Goal: Task Accomplishment & Management: Use online tool/utility

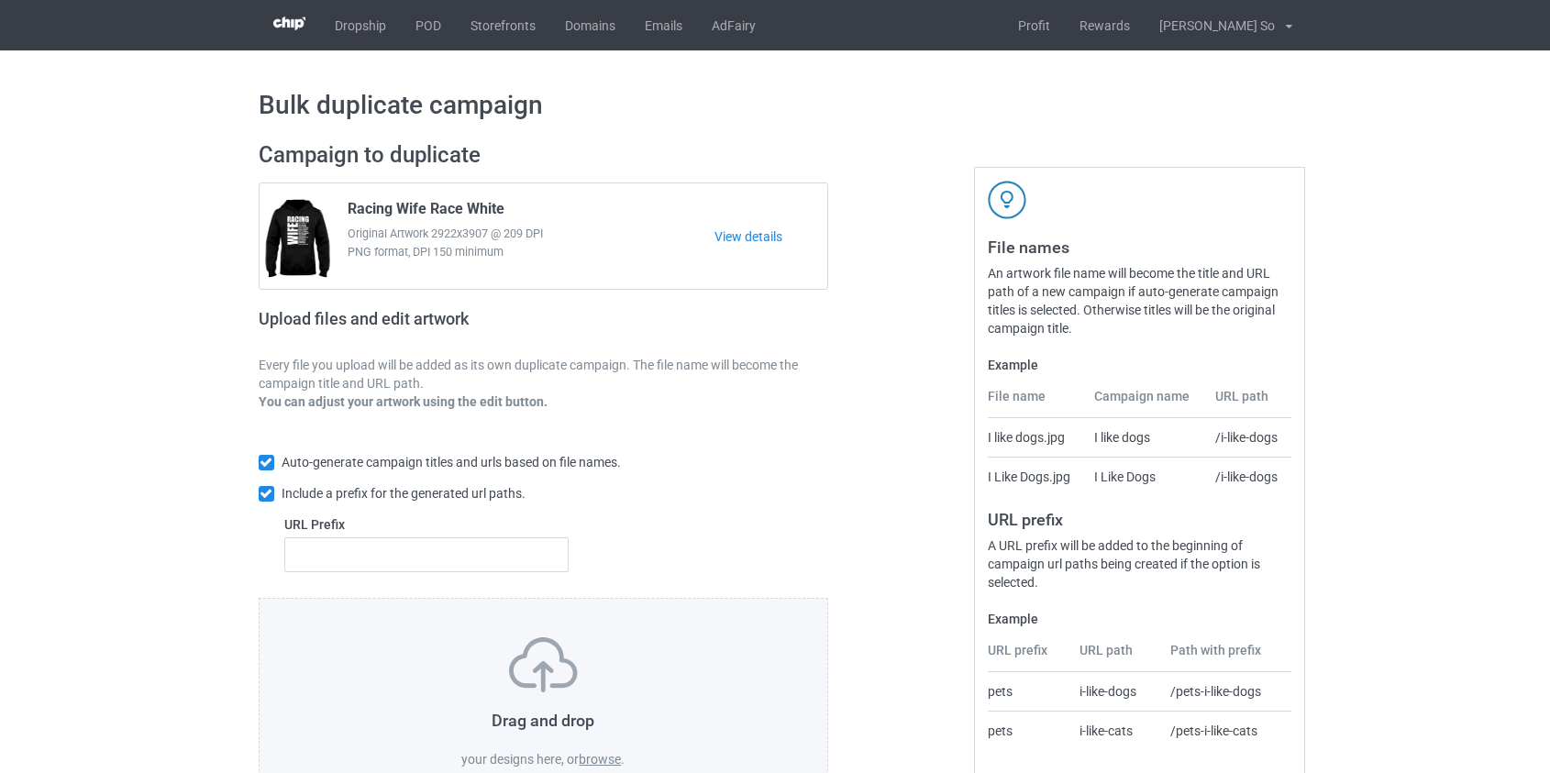
click at [595, 761] on label "browse" at bounding box center [600, 759] width 42 height 15
click at [0, 0] on input "browse" at bounding box center [0, 0] width 0 height 0
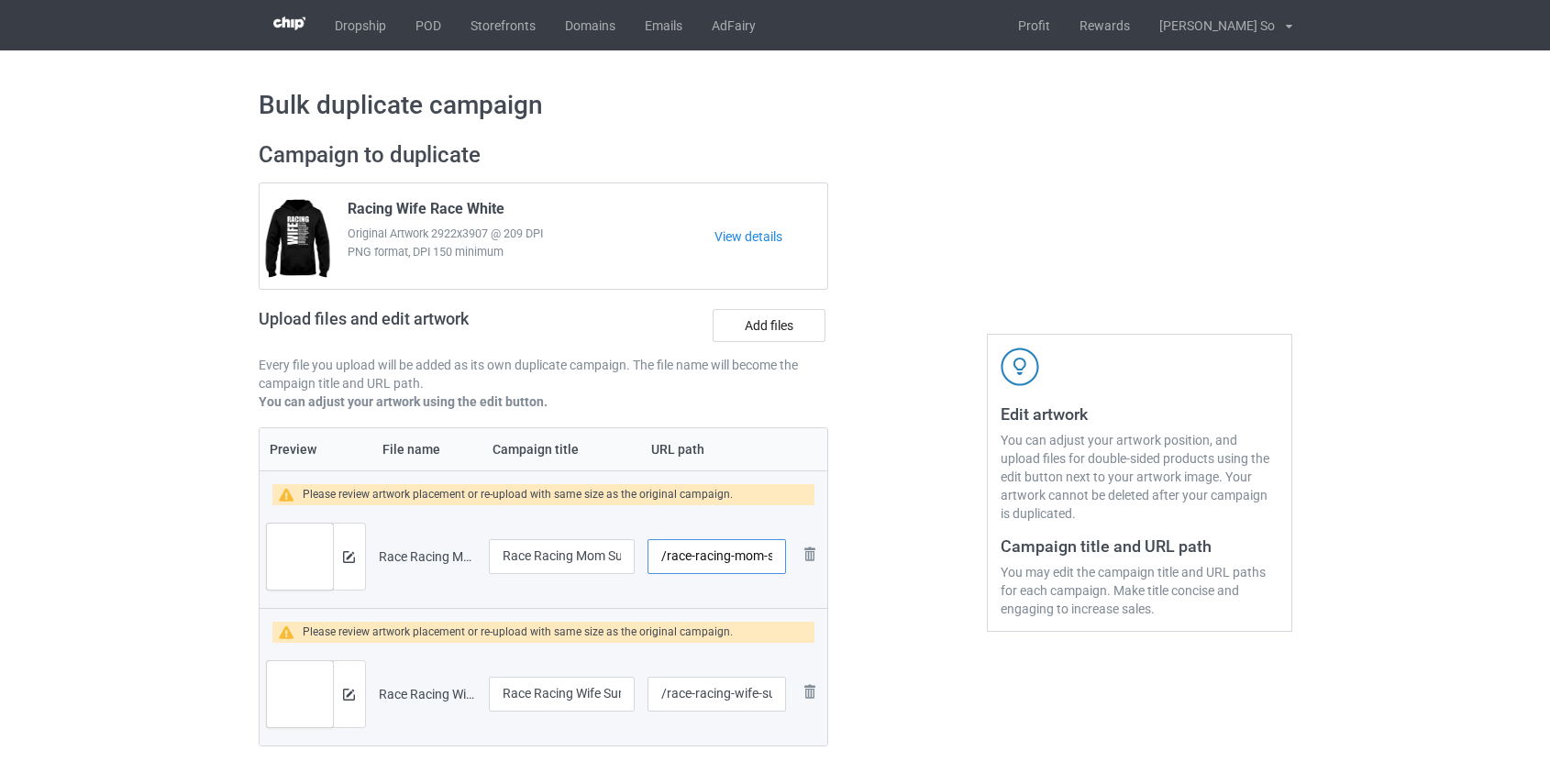
click at [704, 557] on input "/race-racing-mom-sunflower-white" at bounding box center [716, 556] width 138 height 35
drag, startPoint x: 723, startPoint y: 556, endPoint x: 1055, endPoint y: 562, distance: 332.0
click at [1055, 562] on div "Campaign to duplicate Racing Wife Race White Original Artwork 2922x3907 @ 209 D…" at bounding box center [775, 463] width 1059 height 671
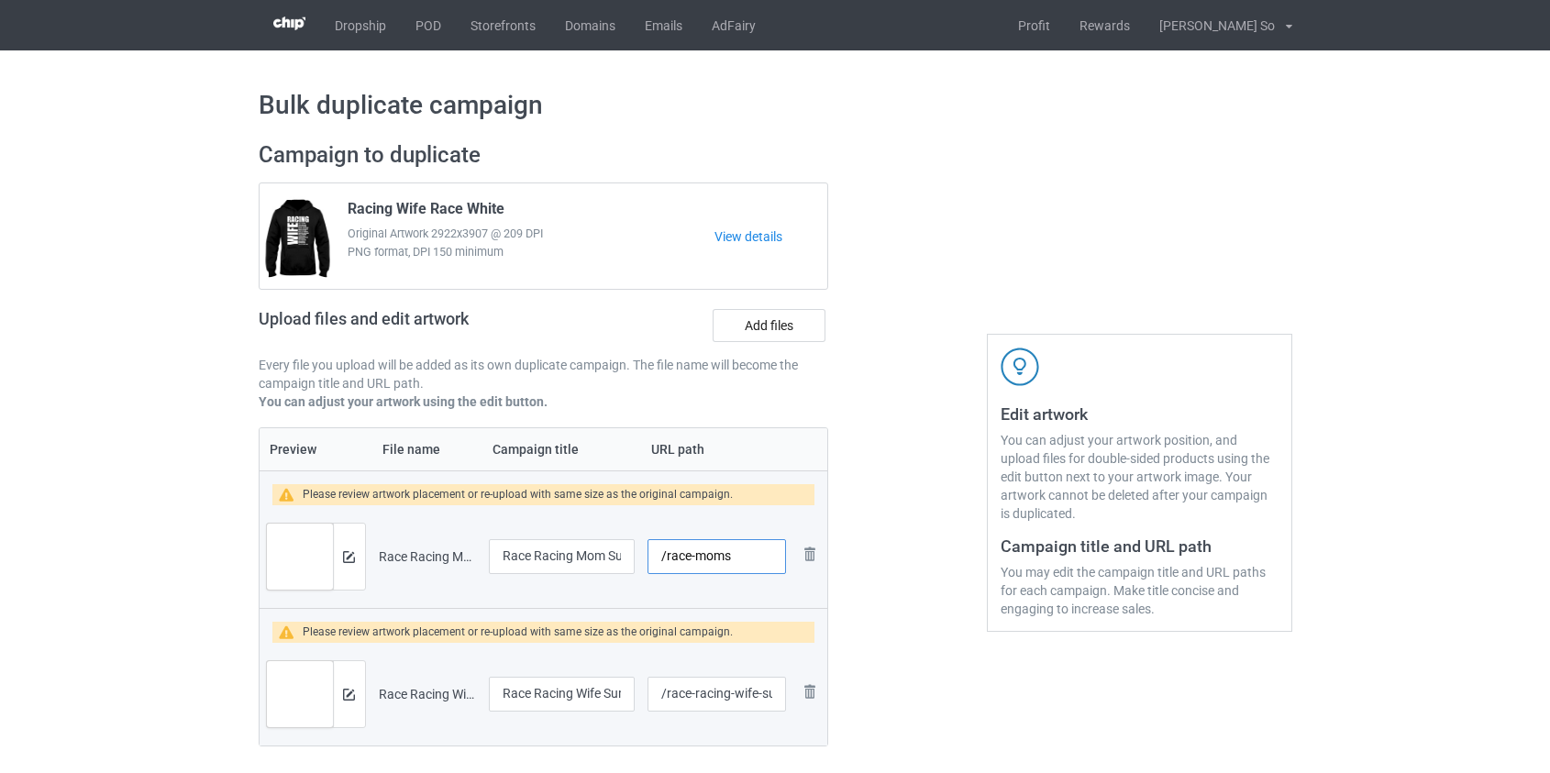
scroll to position [0, 0]
type input "/race-momsf"
click at [709, 696] on input "/race-racing-wife-sunflower-white" at bounding box center [716, 694] width 138 height 35
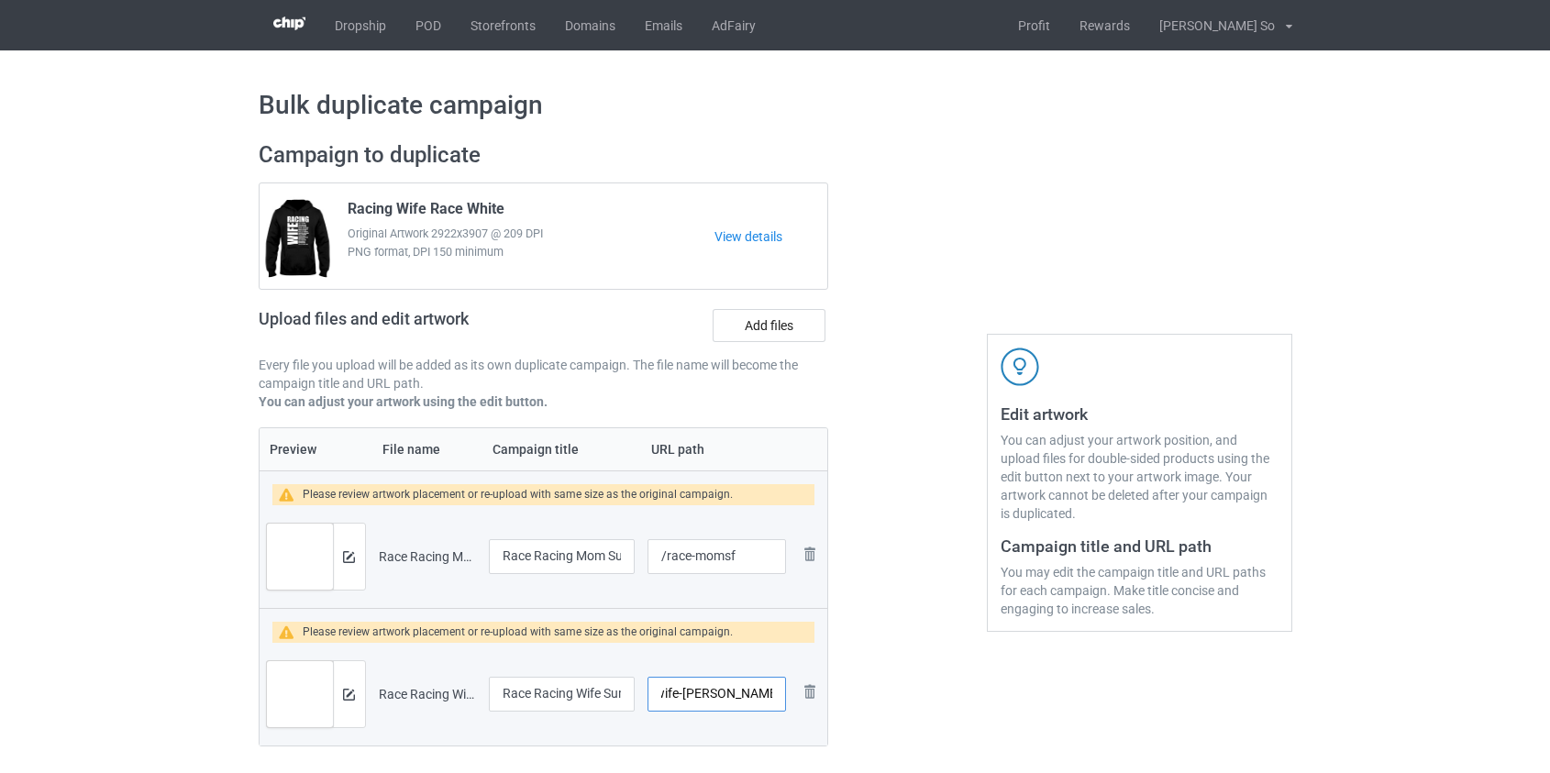
drag, startPoint x: 726, startPoint y: 693, endPoint x: 767, endPoint y: 693, distance: 41.3
click at [767, 693] on input "/race-wife-sunflower-white" at bounding box center [716, 694] width 138 height 35
drag, startPoint x: 678, startPoint y: 693, endPoint x: 935, endPoint y: 693, distance: 257.6
click at [935, 693] on div "Campaign to duplicate Racing Wife Race White Original Artwork 2922x3907 @ 209 D…" at bounding box center [775, 463] width 1059 height 671
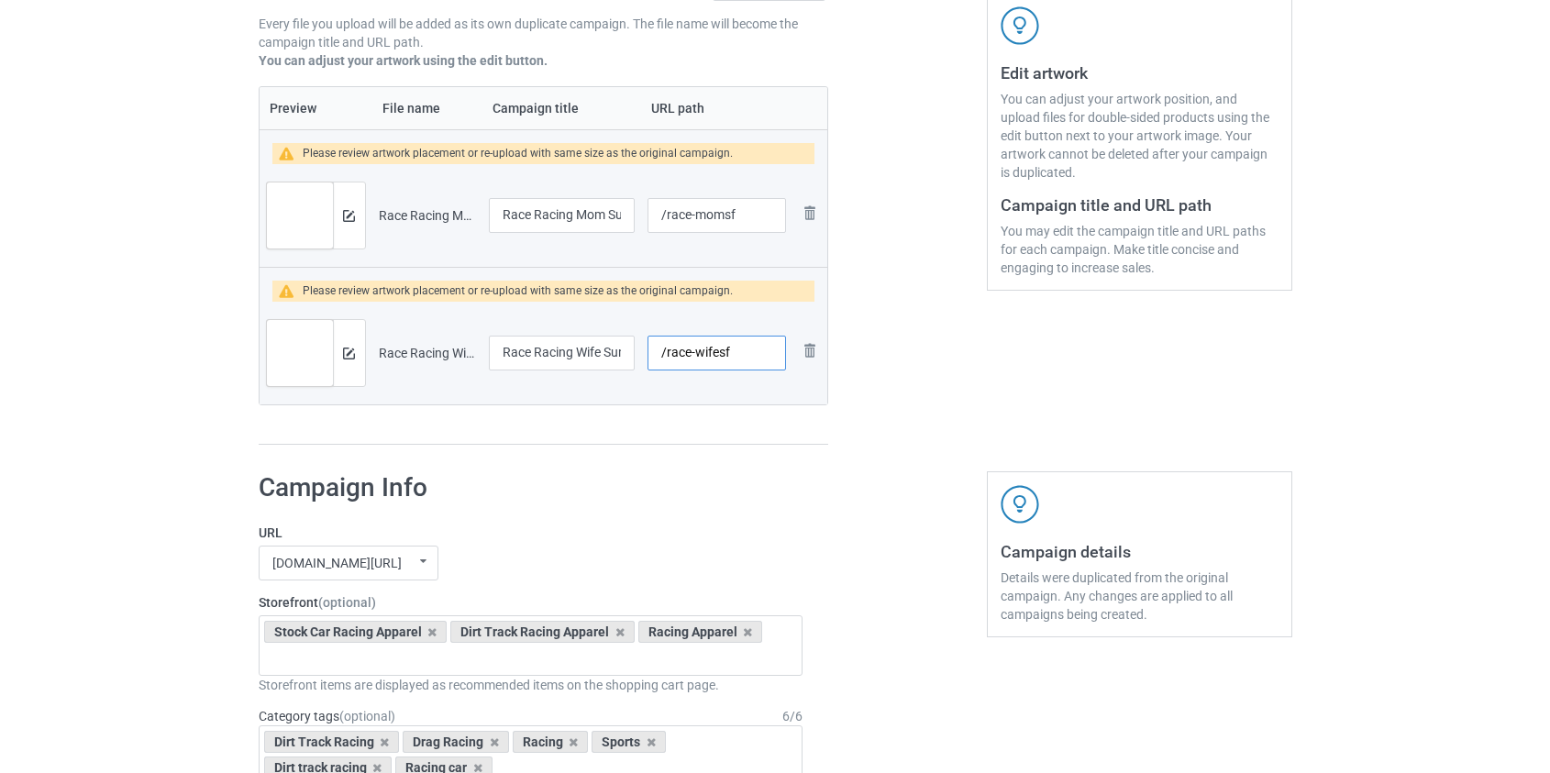
scroll to position [0, 0]
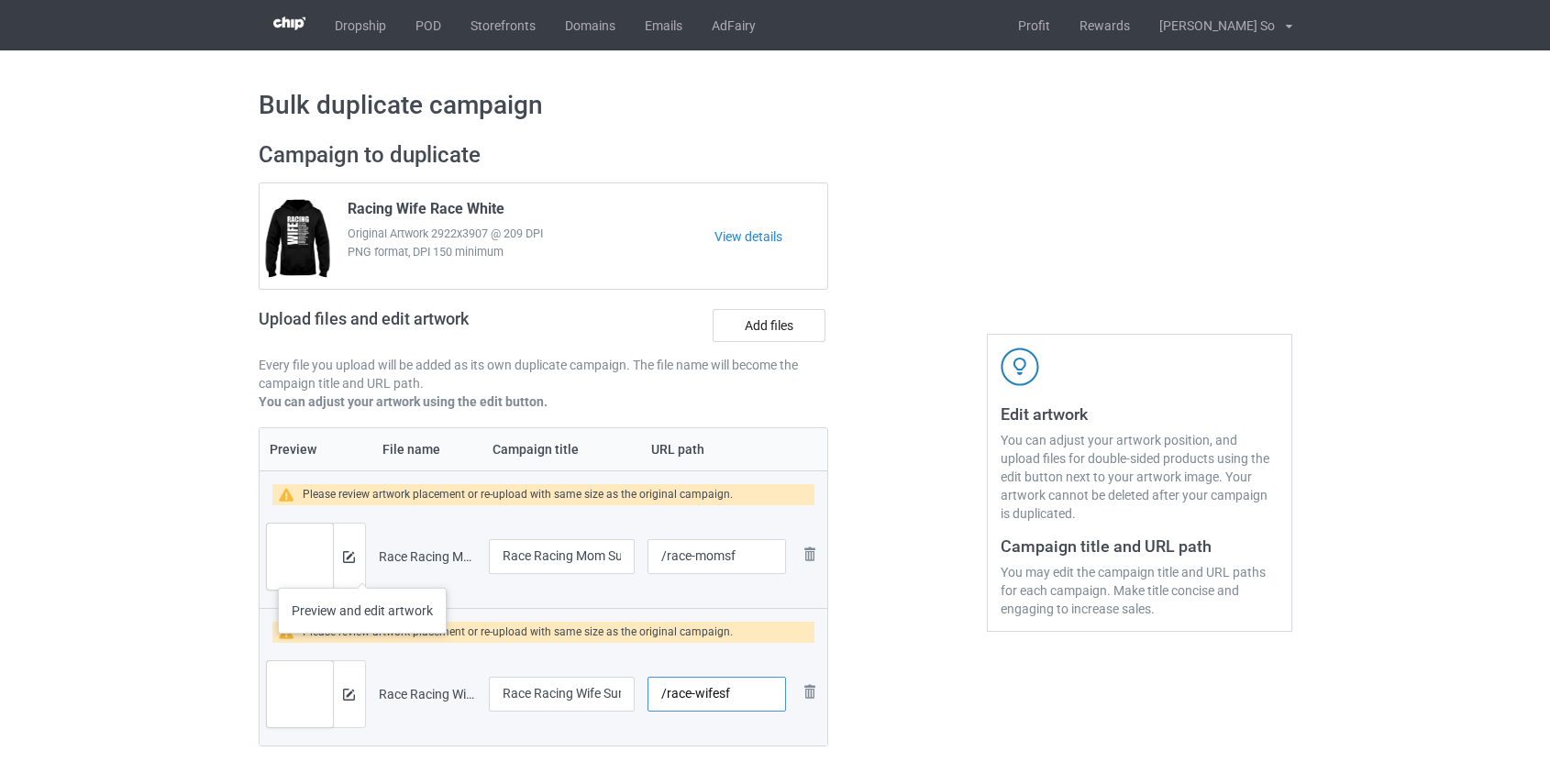
type input "/race-wifesf"
click at [347, 552] on img at bounding box center [349, 557] width 12 height 12
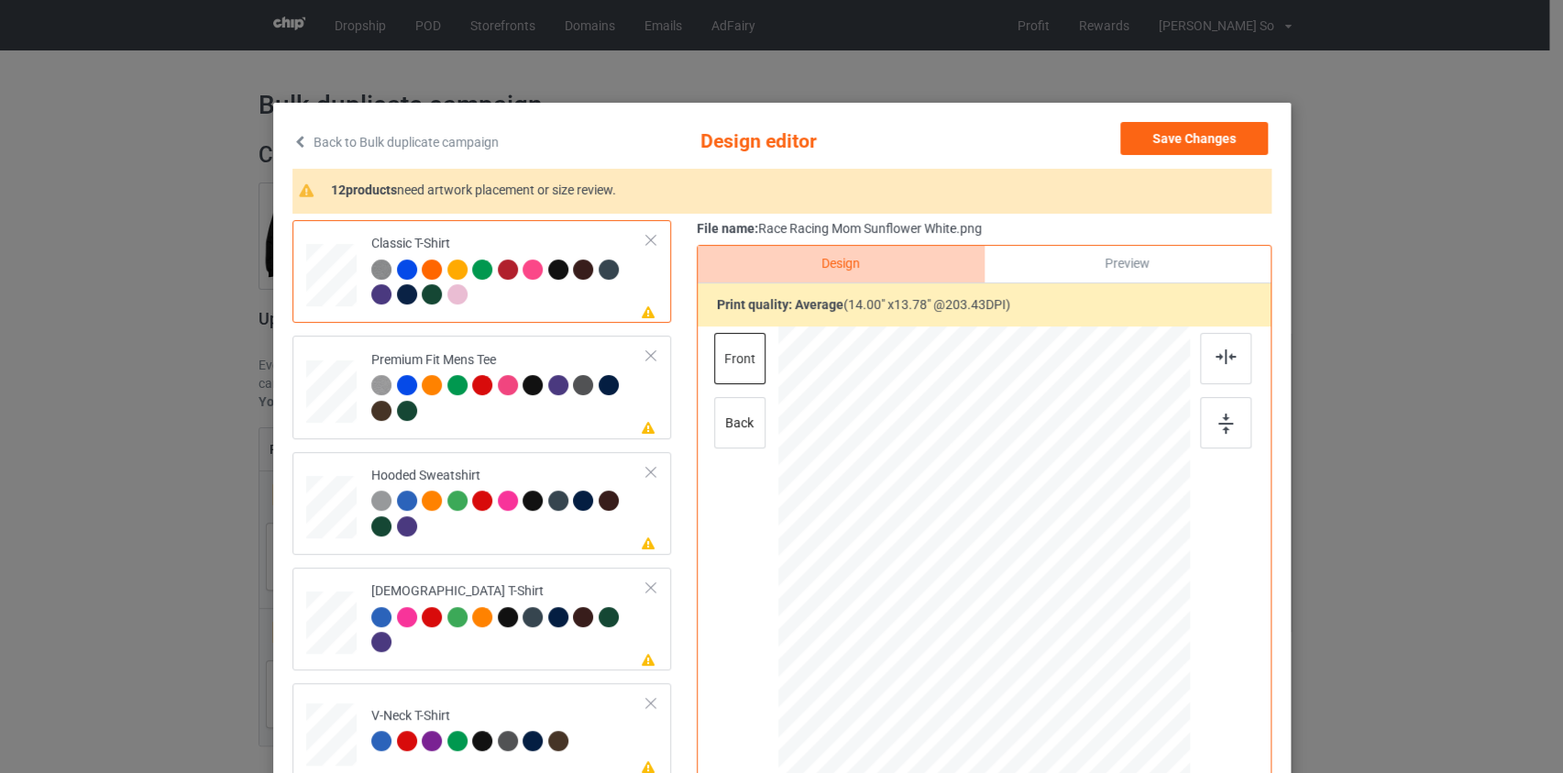
click at [1372, 185] on div "Back to Bulk duplicate campaign Design editor Save Changes 12 products need art…" at bounding box center [781, 386] width 1563 height 773
click at [301, 141] on link "Back to Bulk duplicate campaign" at bounding box center [395, 142] width 206 height 40
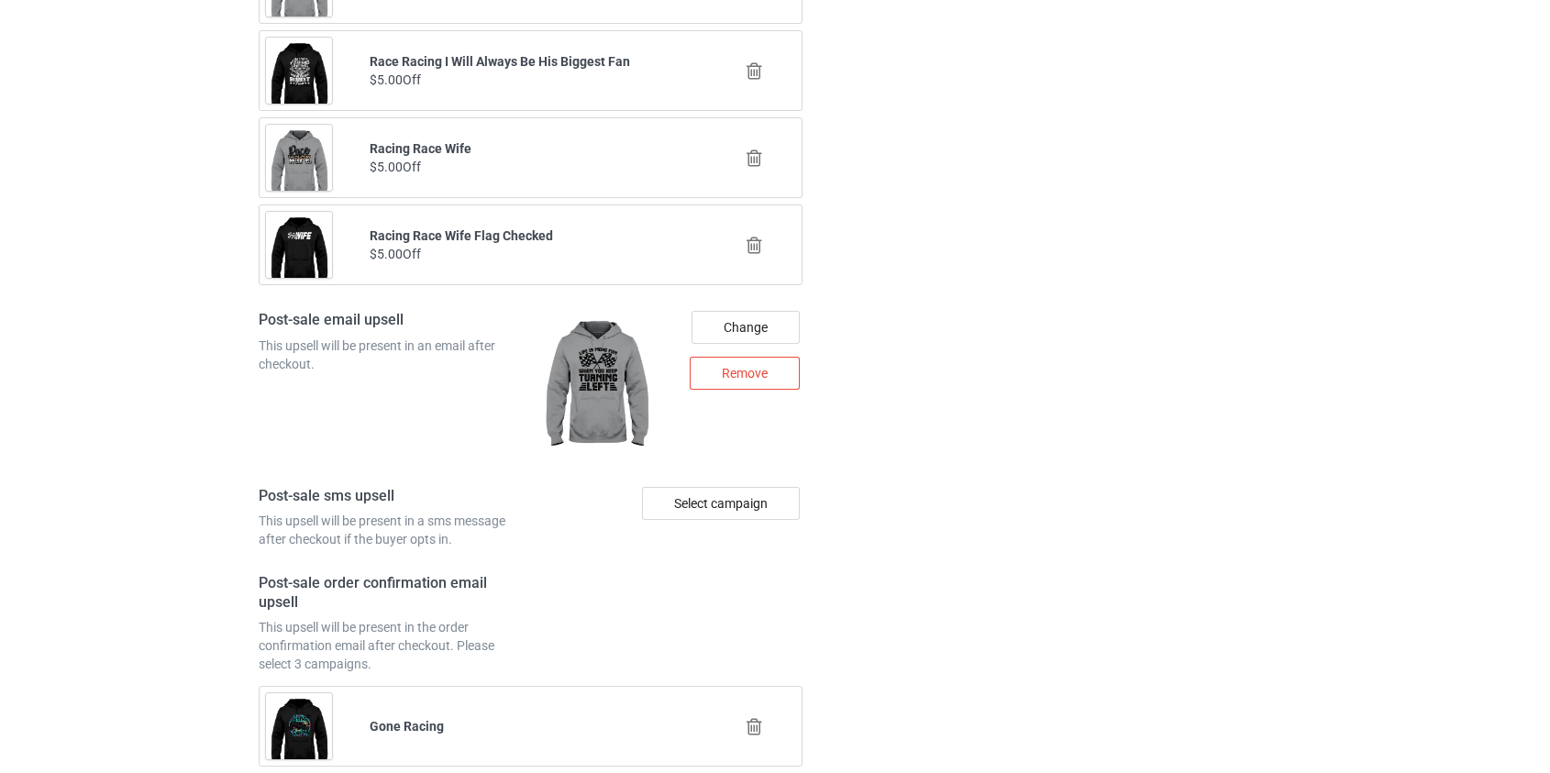
scroll to position [2751, 0]
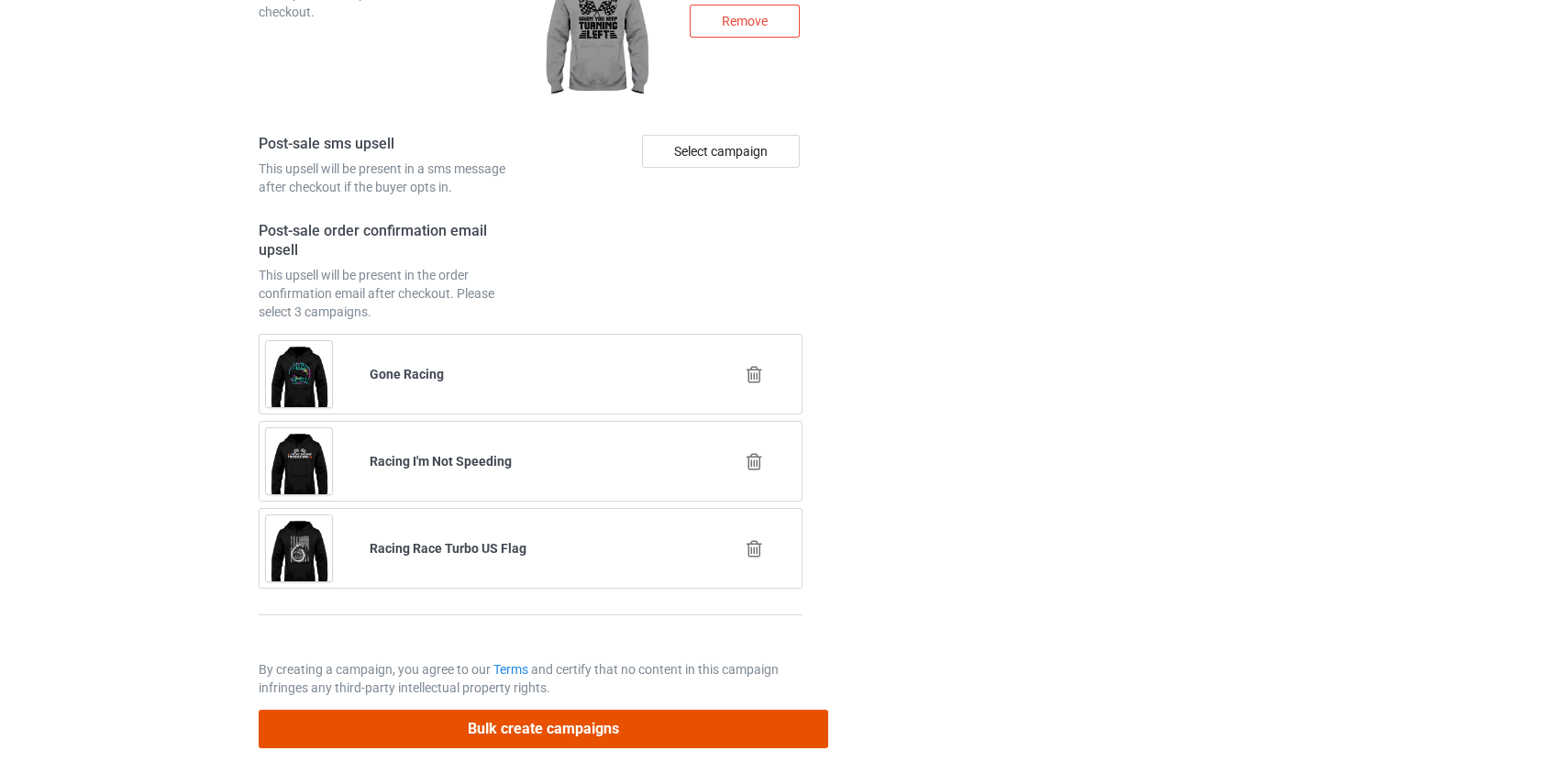
click at [492, 726] on button "Bulk create campaigns" at bounding box center [544, 729] width 570 height 38
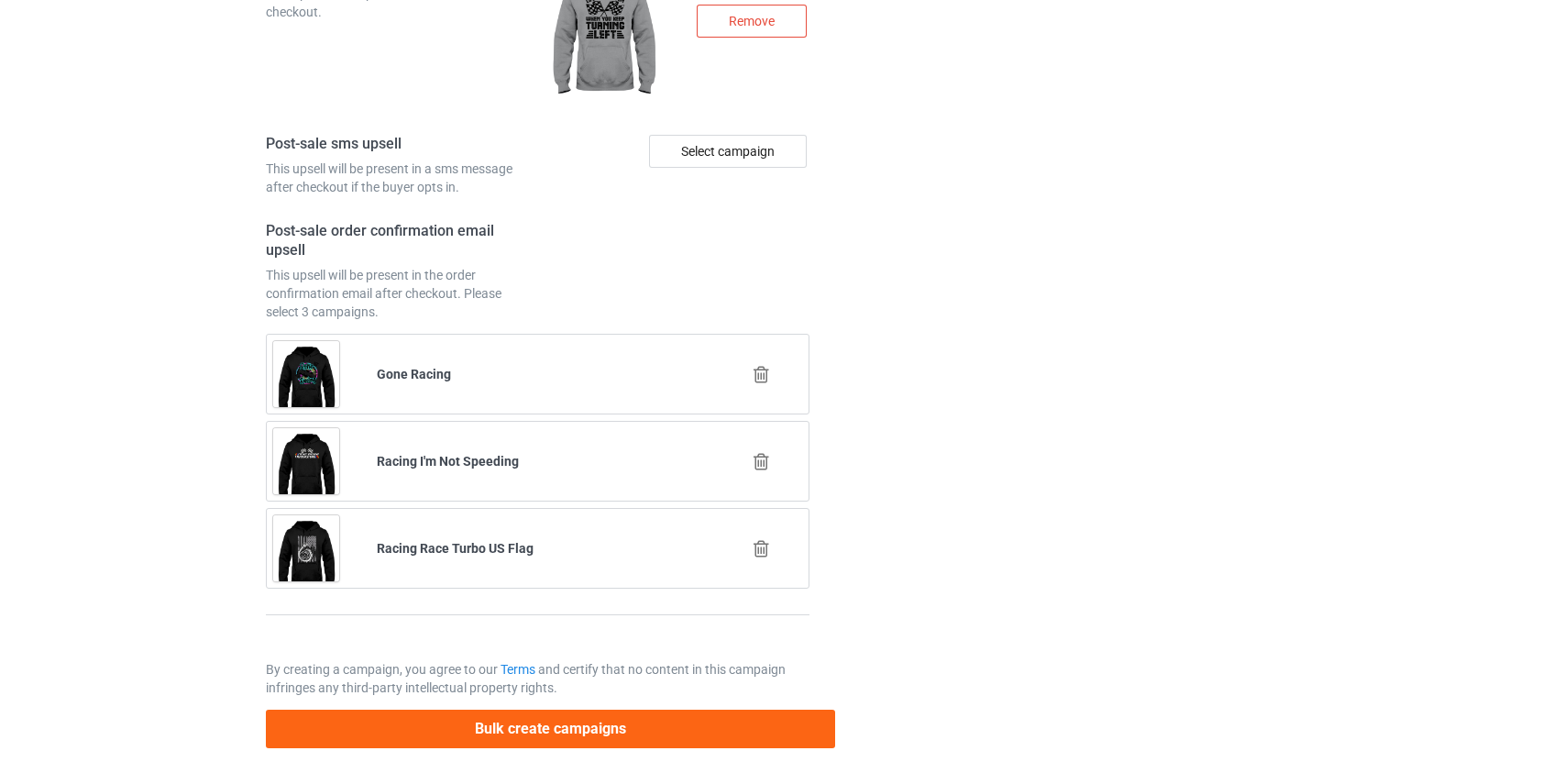
scroll to position [0, 0]
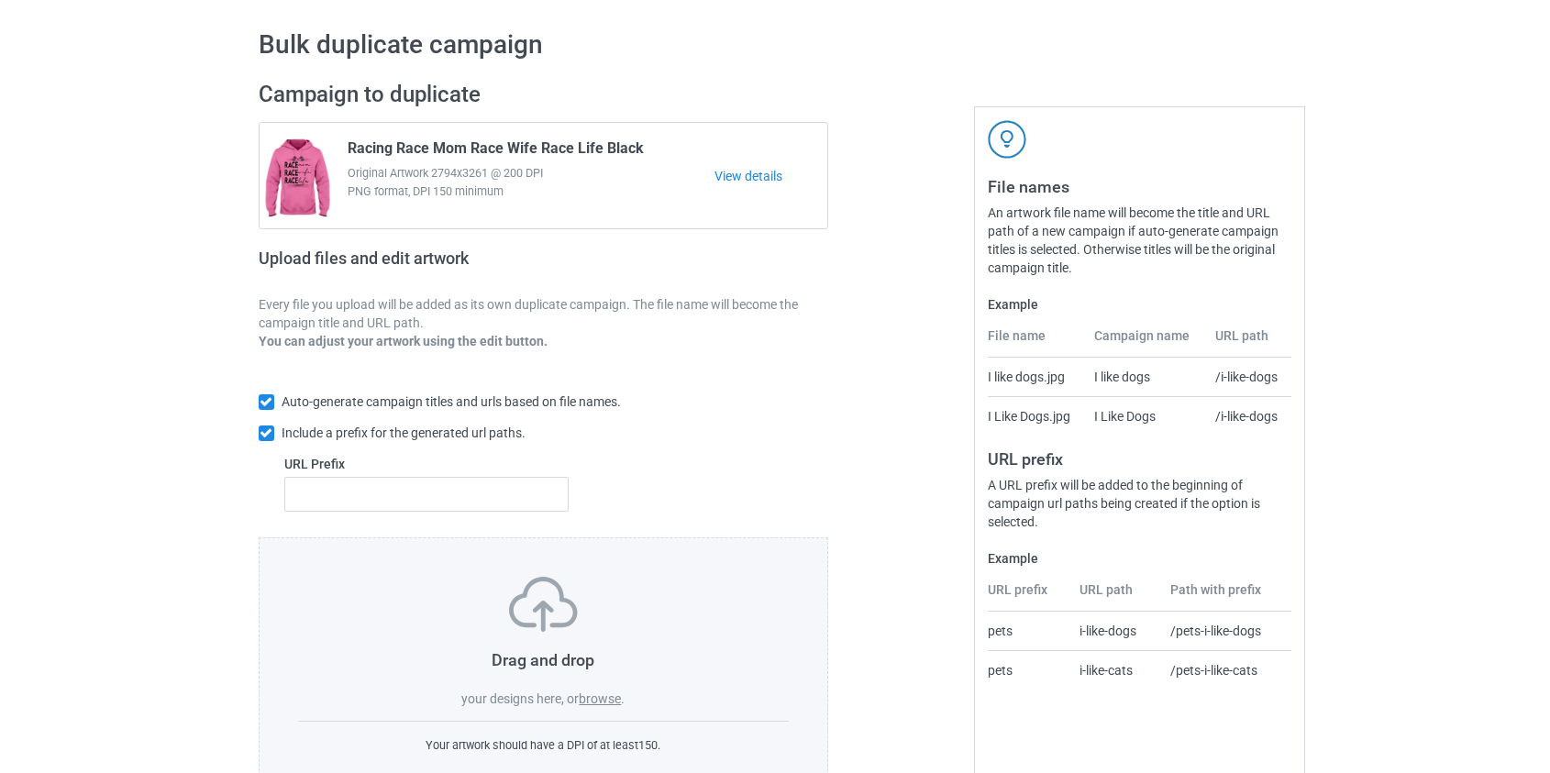
scroll to position [119, 0]
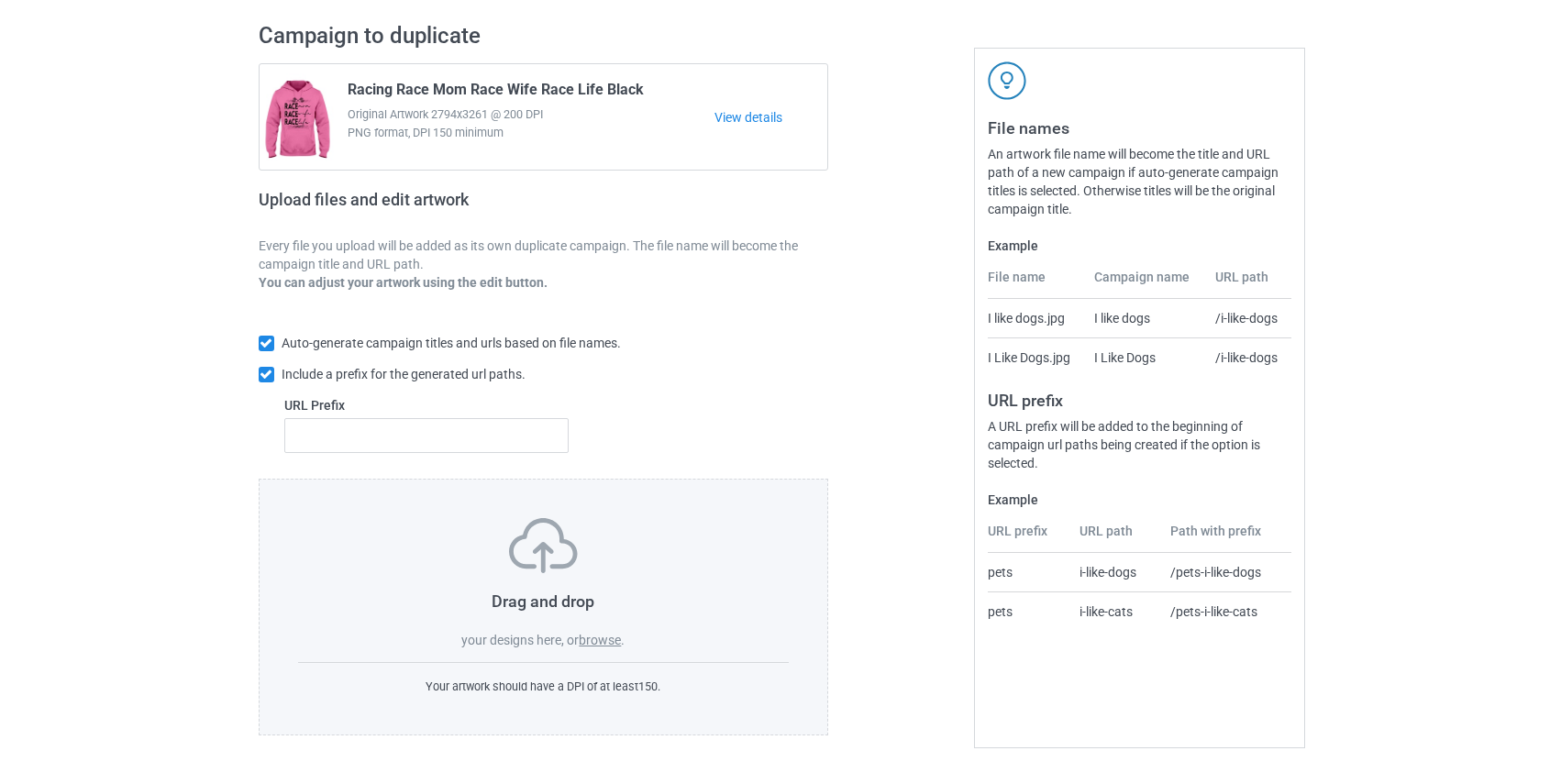
click at [599, 640] on label "browse" at bounding box center [600, 640] width 42 height 15
click at [0, 0] on input "browse" at bounding box center [0, 0] width 0 height 0
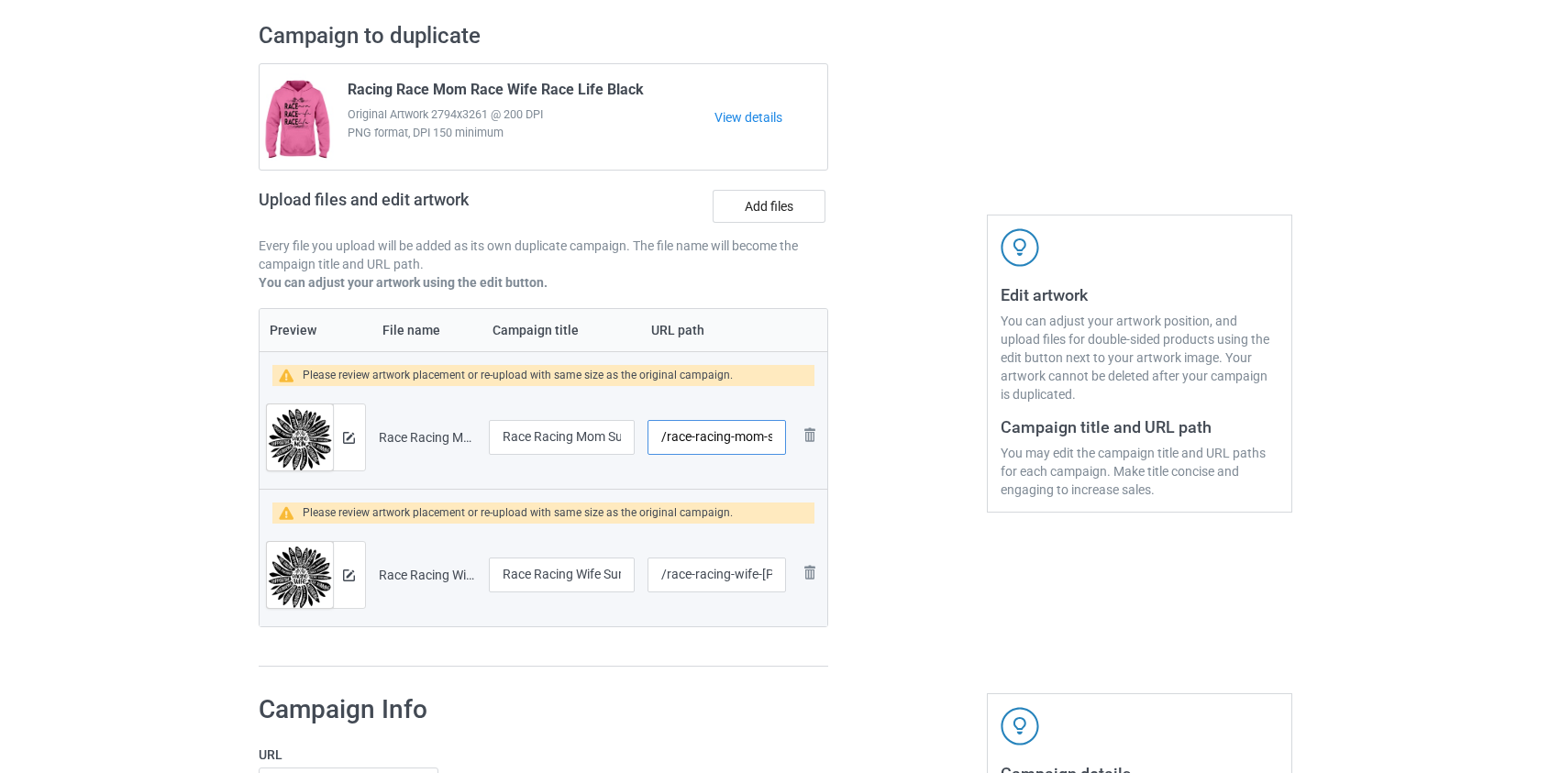
click at [701, 436] on input "/race-racing-mom-sunflower" at bounding box center [716, 437] width 138 height 35
type input "/race-mom-sunflower"
click at [704, 578] on input "/race-racing-wife-[PERSON_NAME]" at bounding box center [716, 574] width 138 height 35
click at [703, 578] on input "/race-racing-wife-[PERSON_NAME]" at bounding box center [716, 574] width 138 height 35
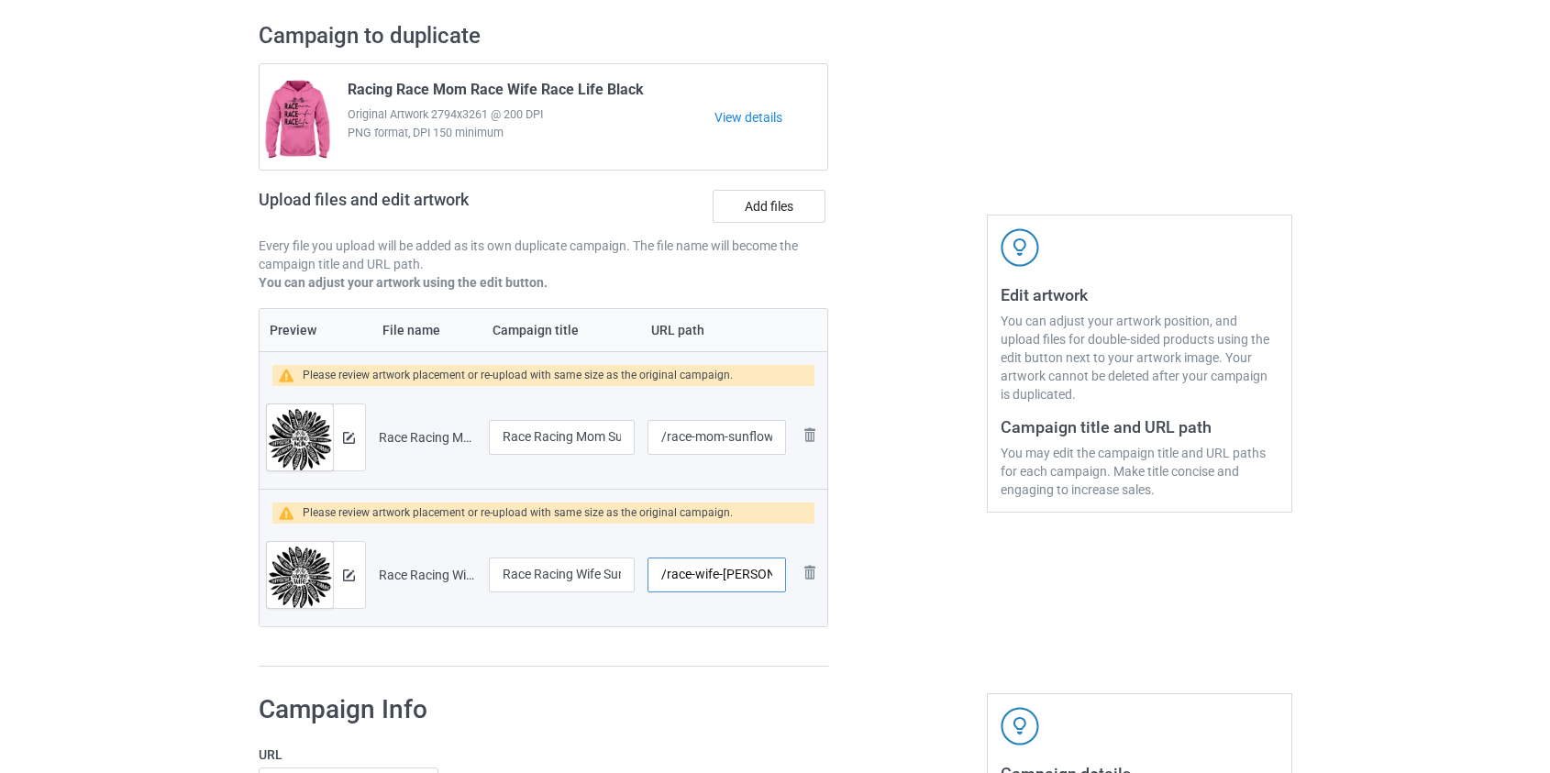
type input "/race-wife-[PERSON_NAME]"
drag, startPoint x: 721, startPoint y: 433, endPoint x: 1035, endPoint y: 446, distance: 314.8
click at [1035, 446] on div "Campaign to duplicate Racing Race Mom Race Wife Race Life Black Original Artwor…" at bounding box center [775, 344] width 1059 height 671
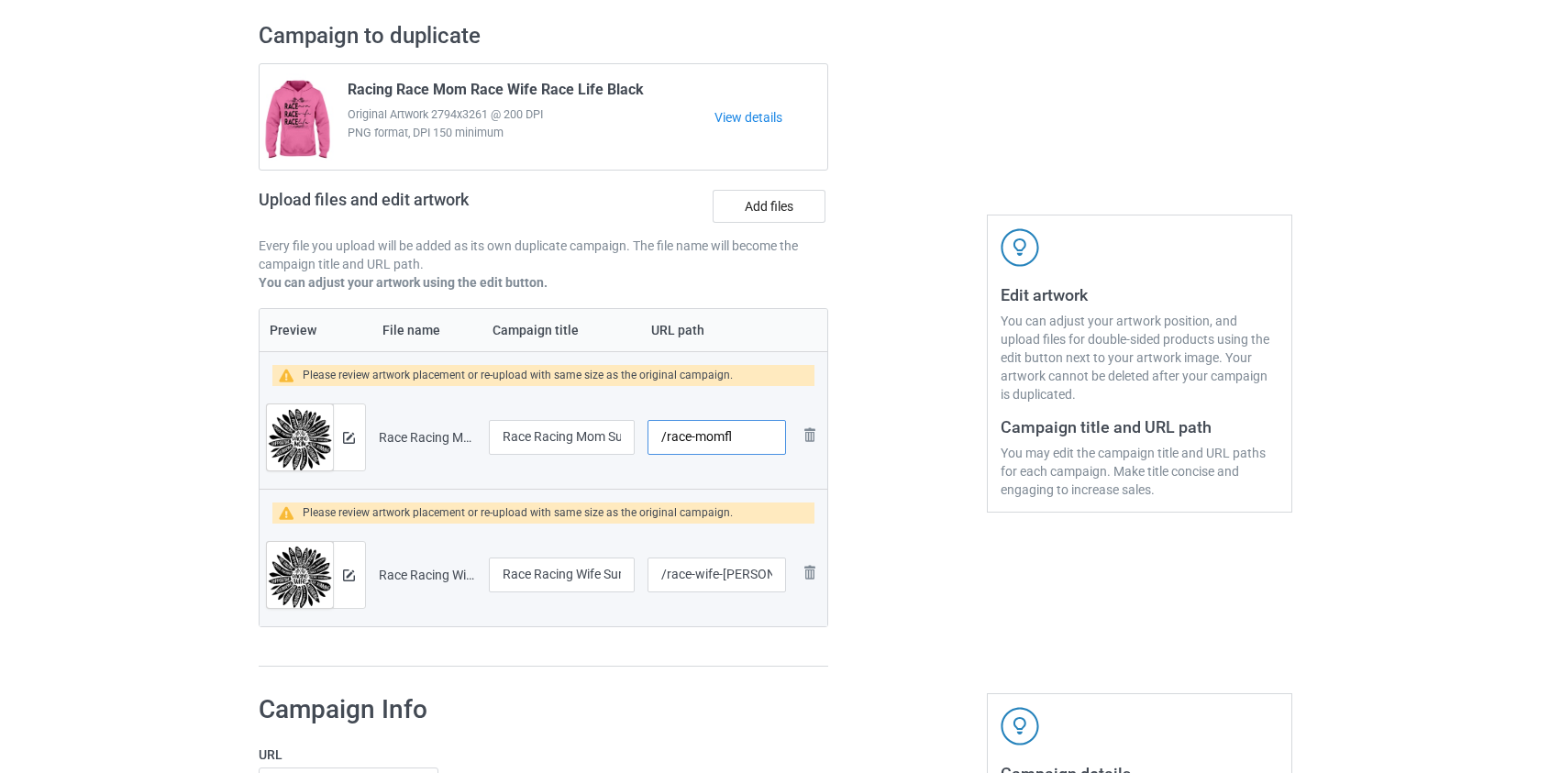
type input "/race-momfl"
drag, startPoint x: 718, startPoint y: 574, endPoint x: 1136, endPoint y: 560, distance: 418.3
click at [1136, 560] on div "Campaign to duplicate Racing Race Mom Race Wife Race Life Black Original Artwor…" at bounding box center [775, 344] width 1059 height 671
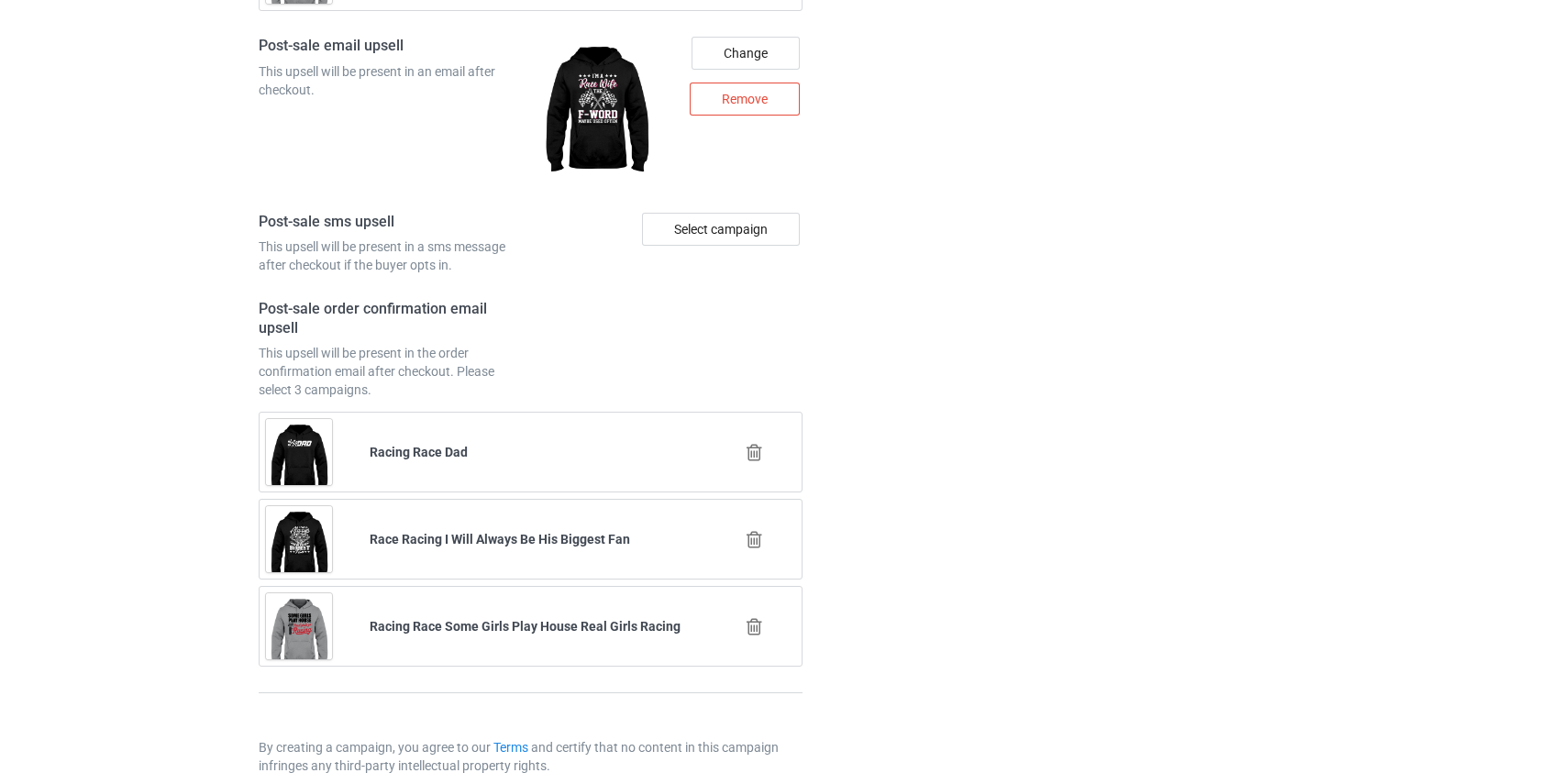
scroll to position [2733, 0]
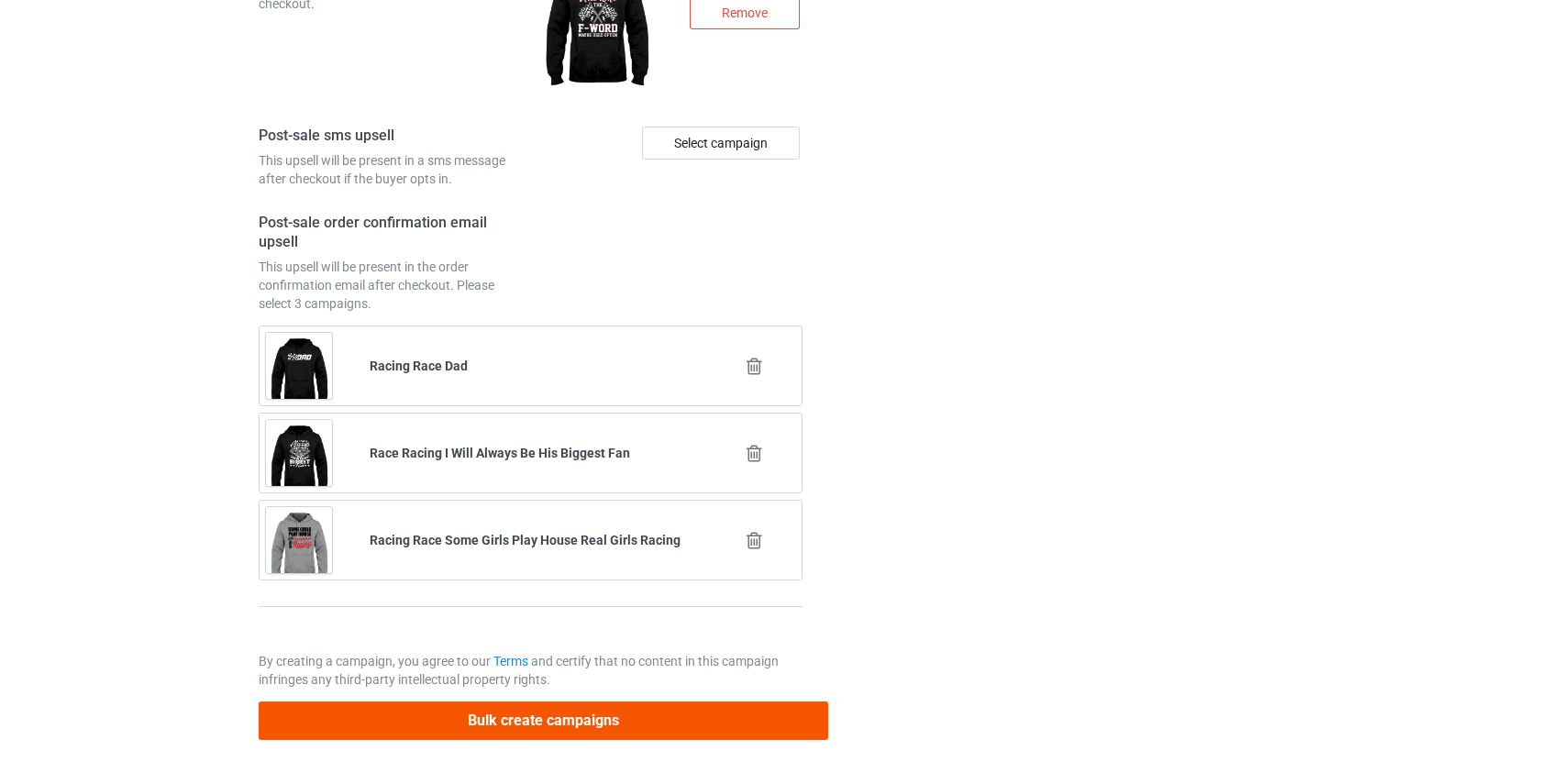
type input "/race-wifefl"
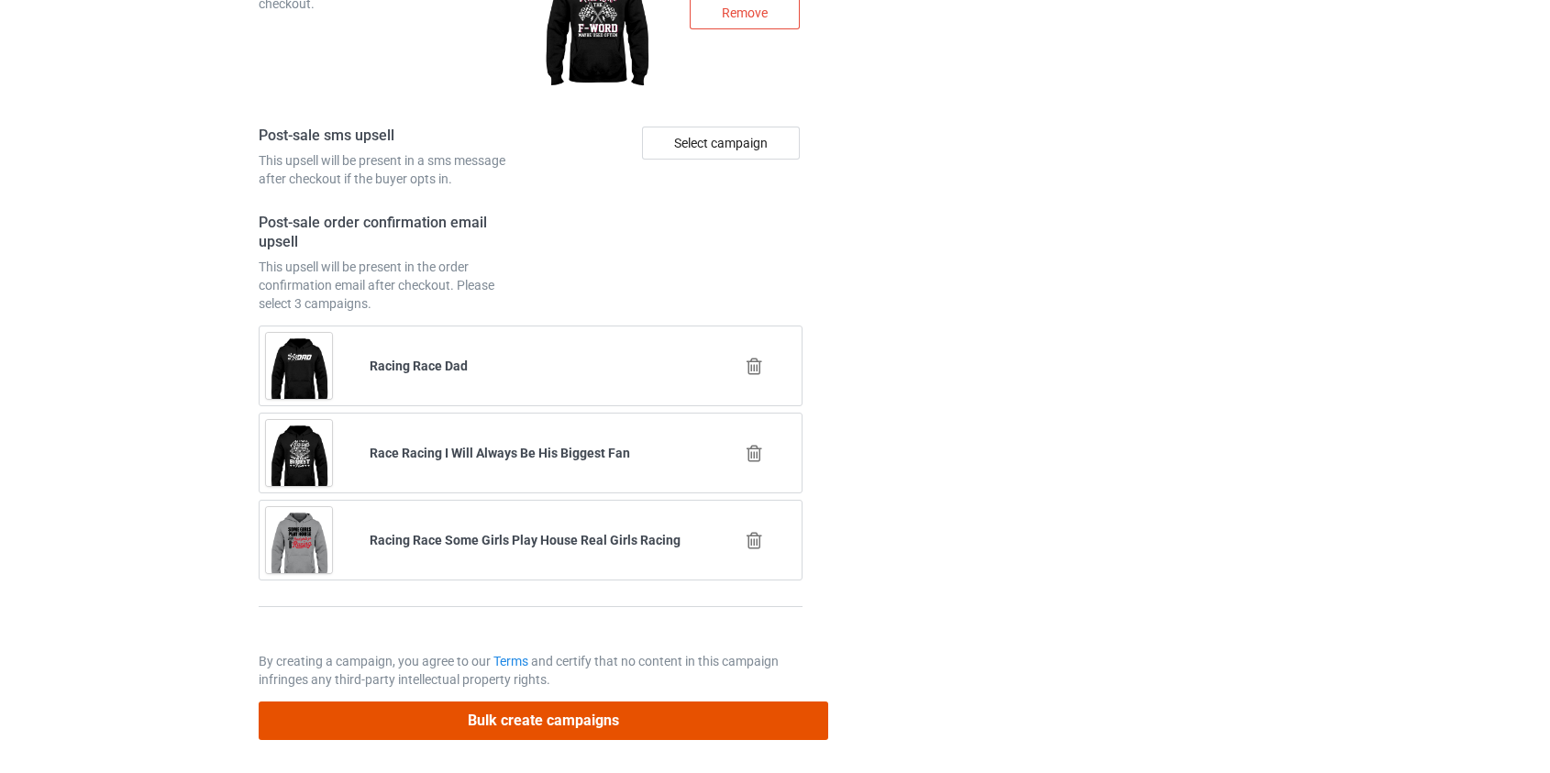
click at [534, 712] on button "Bulk create campaigns" at bounding box center [544, 720] width 570 height 38
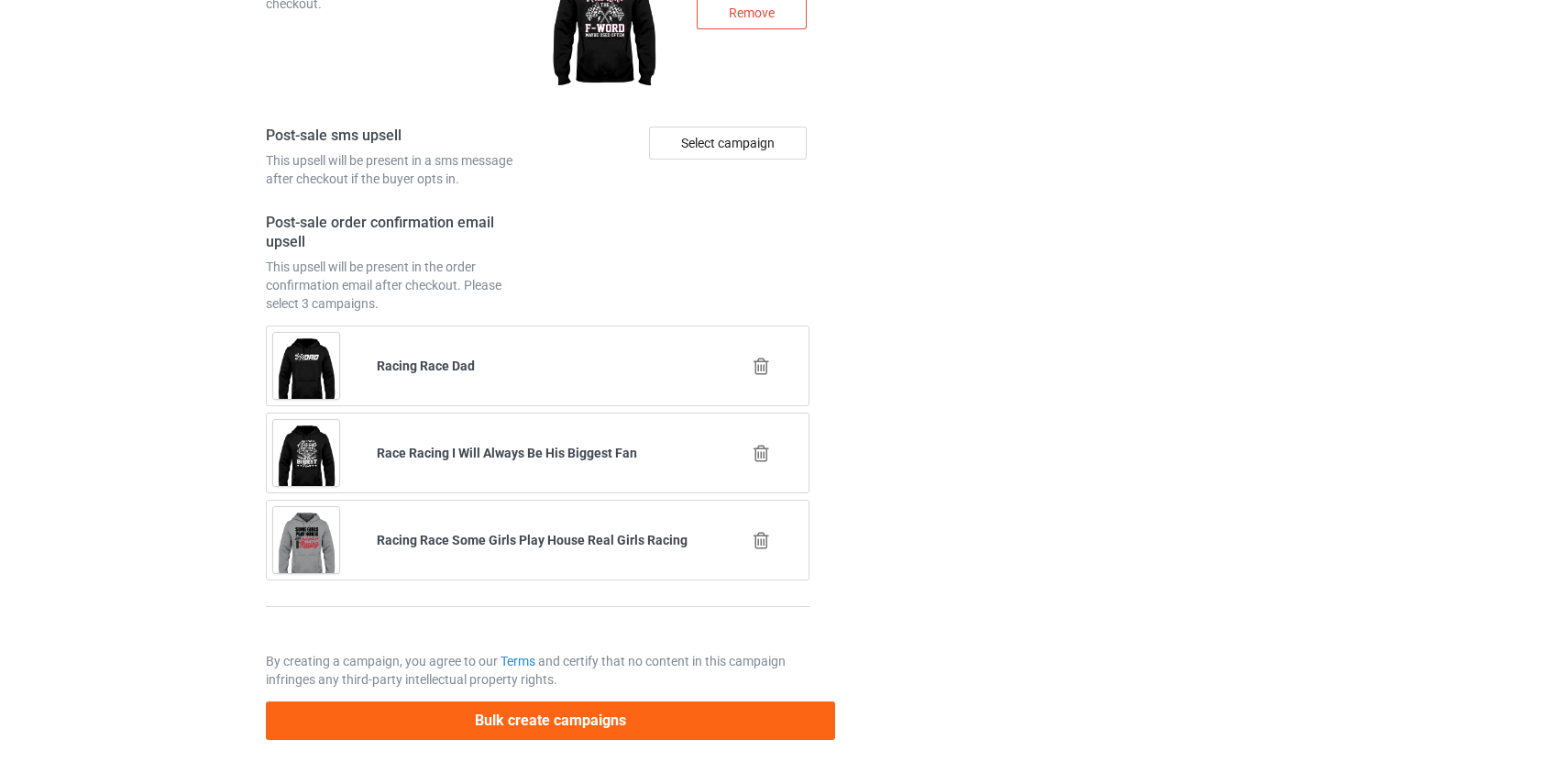
scroll to position [0, 0]
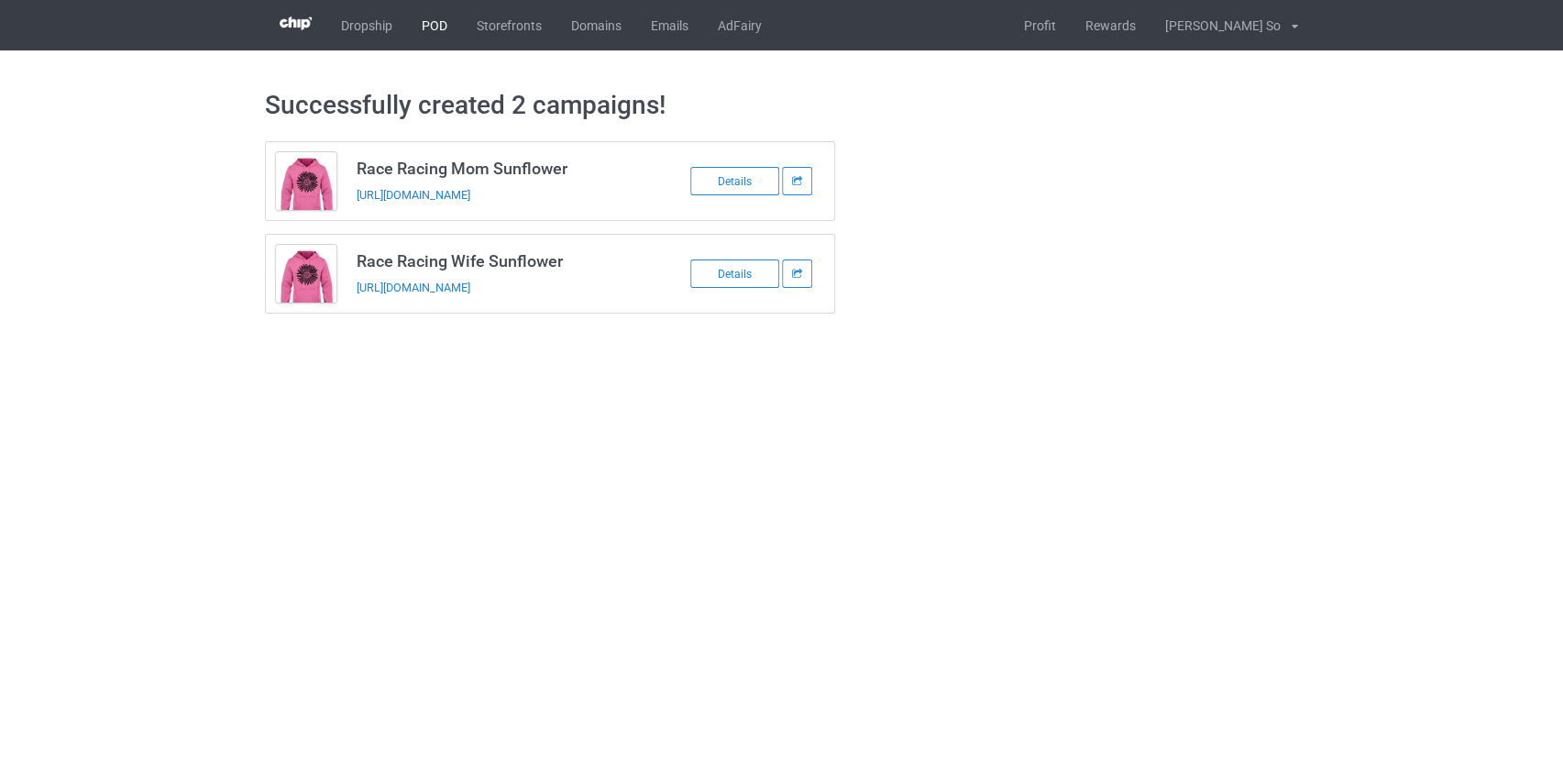
click at [438, 35] on link "POD" at bounding box center [434, 25] width 55 height 50
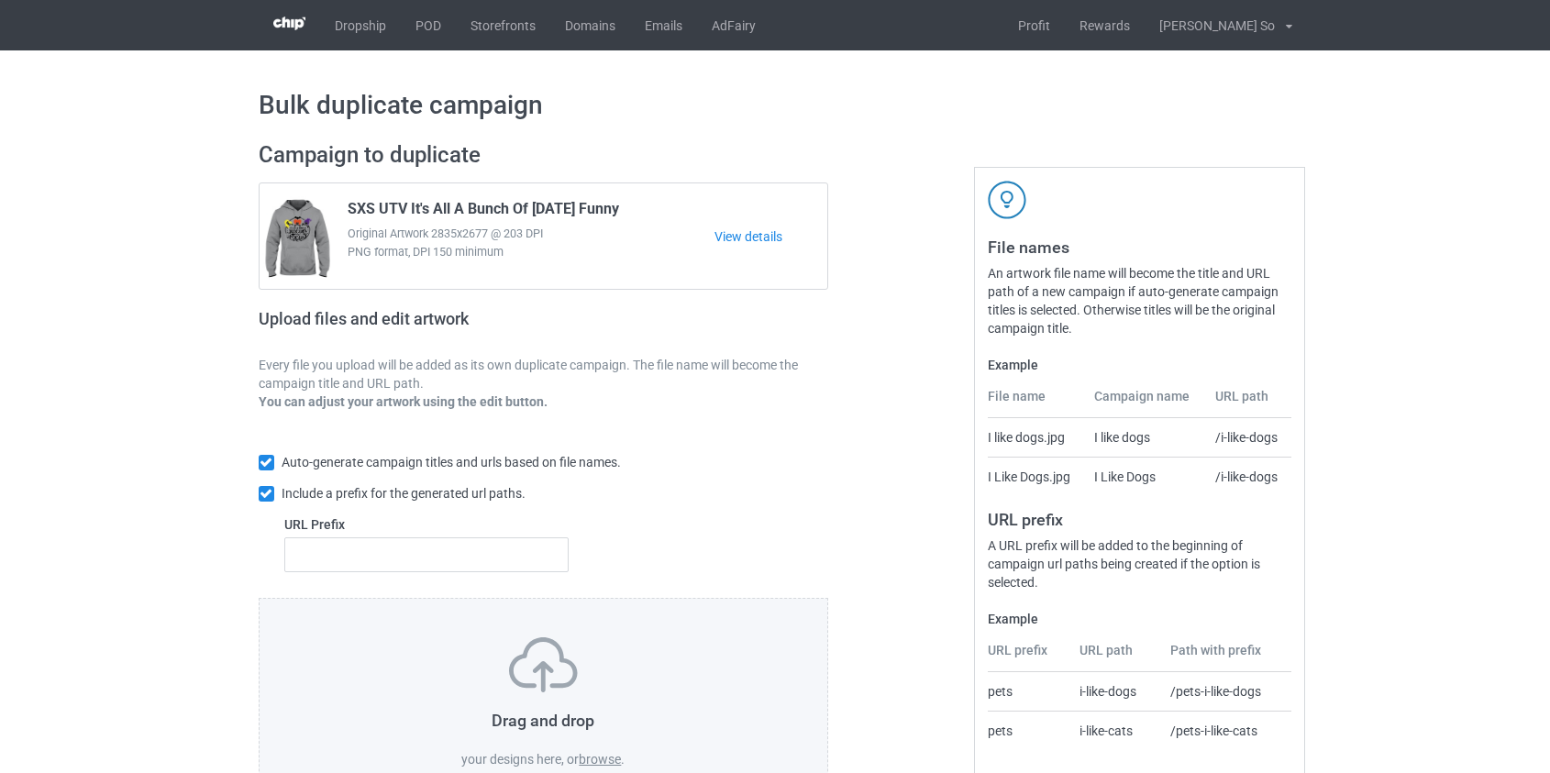
click at [601, 758] on label "browse" at bounding box center [600, 759] width 42 height 15
click at [0, 0] on input "browse" at bounding box center [0, 0] width 0 height 0
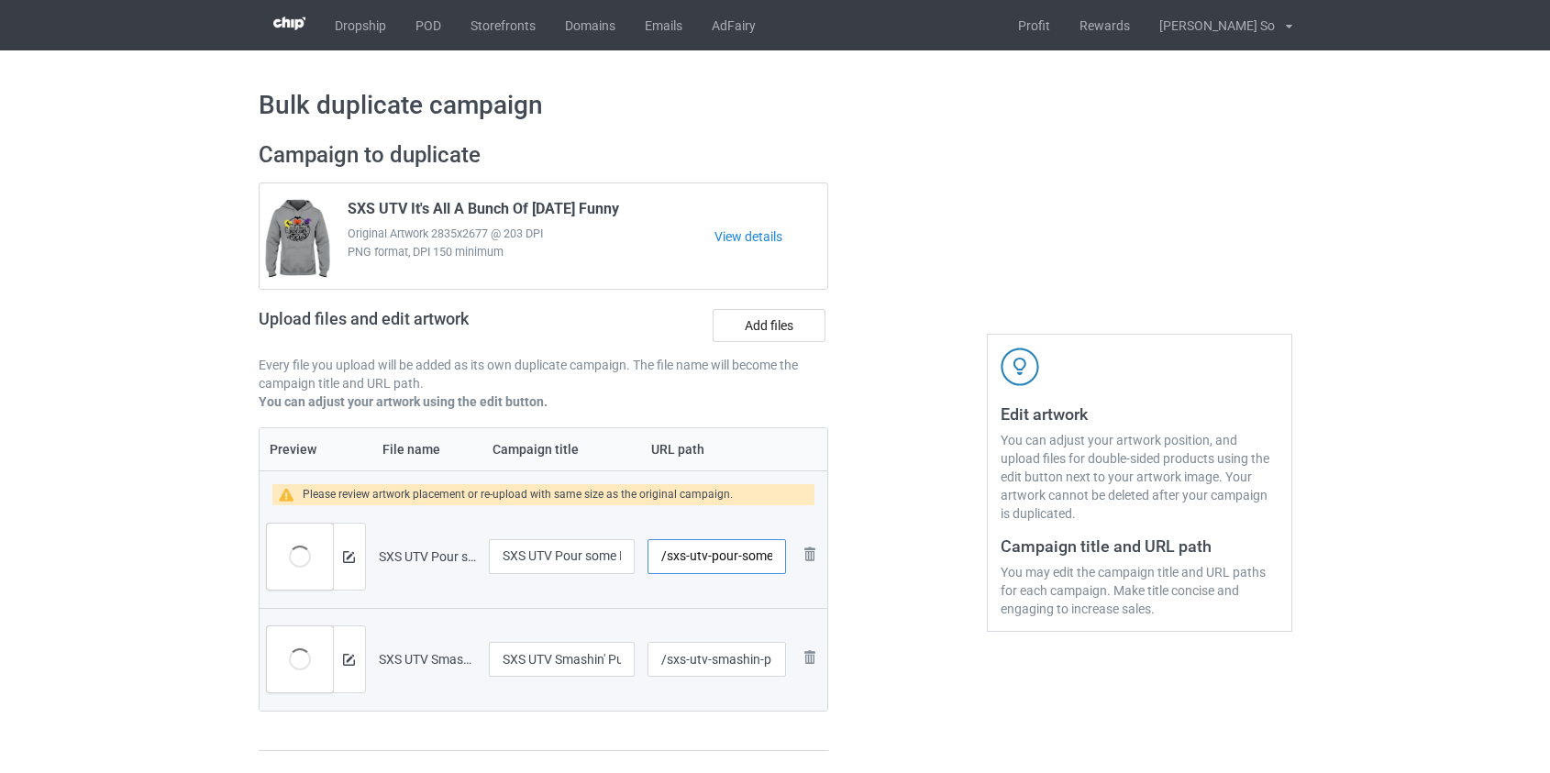
click at [697, 557] on input "/sxs-utv-pour-some-mud-on-me" at bounding box center [716, 556] width 138 height 35
drag, startPoint x: 716, startPoint y: 557, endPoint x: 990, endPoint y: 578, distance: 274.9
click at [990, 578] on div "Campaign to duplicate SXS UTV It's All A Bunch Of Halloween Funny Original Artw…" at bounding box center [775, 446] width 1059 height 636
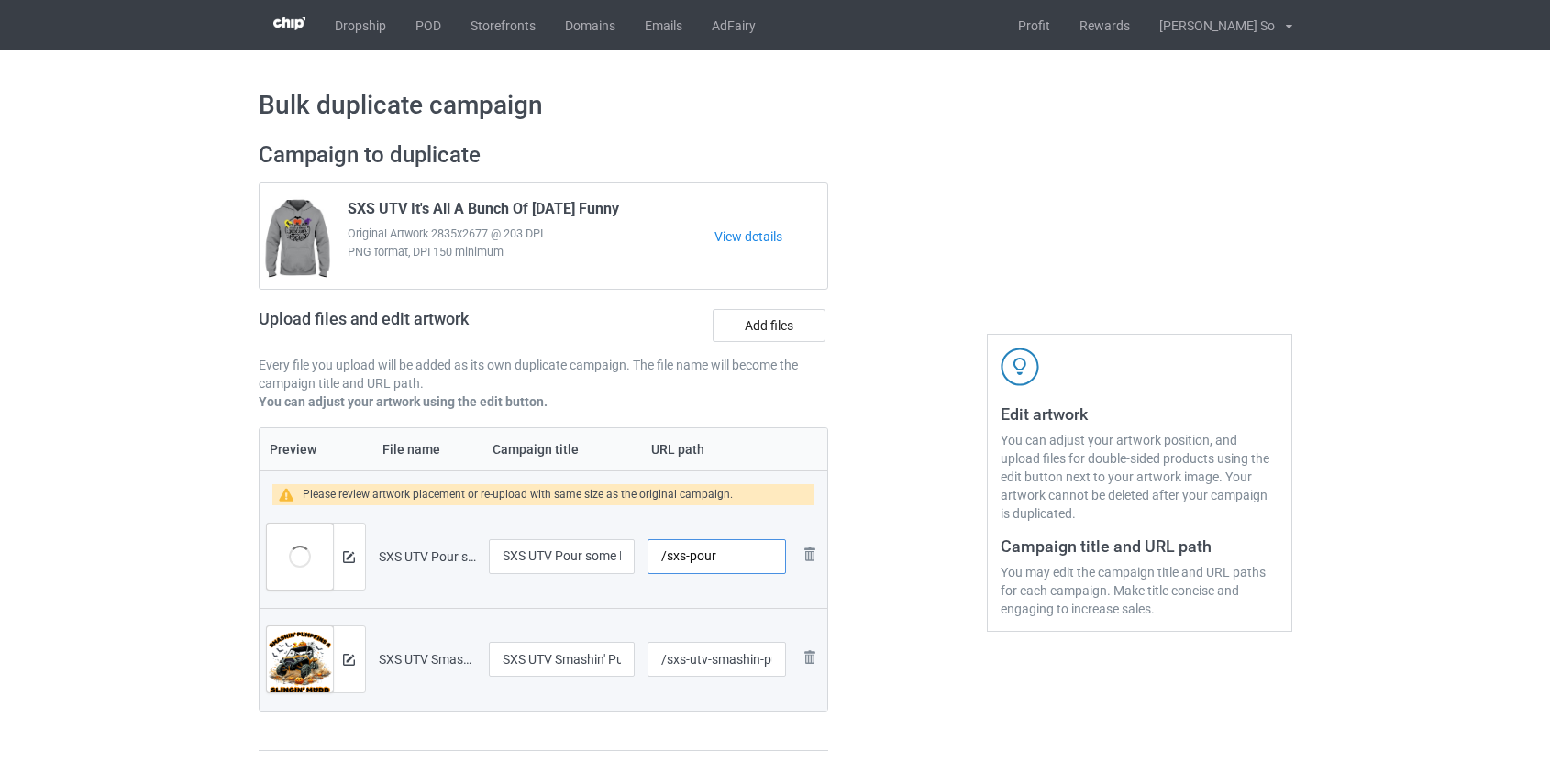
scroll to position [0, 0]
type input "/sxs-pour"
click at [698, 662] on input "/sxs-utv-smashin-pumpkins-and-slingin-mudd" at bounding box center [716, 659] width 138 height 35
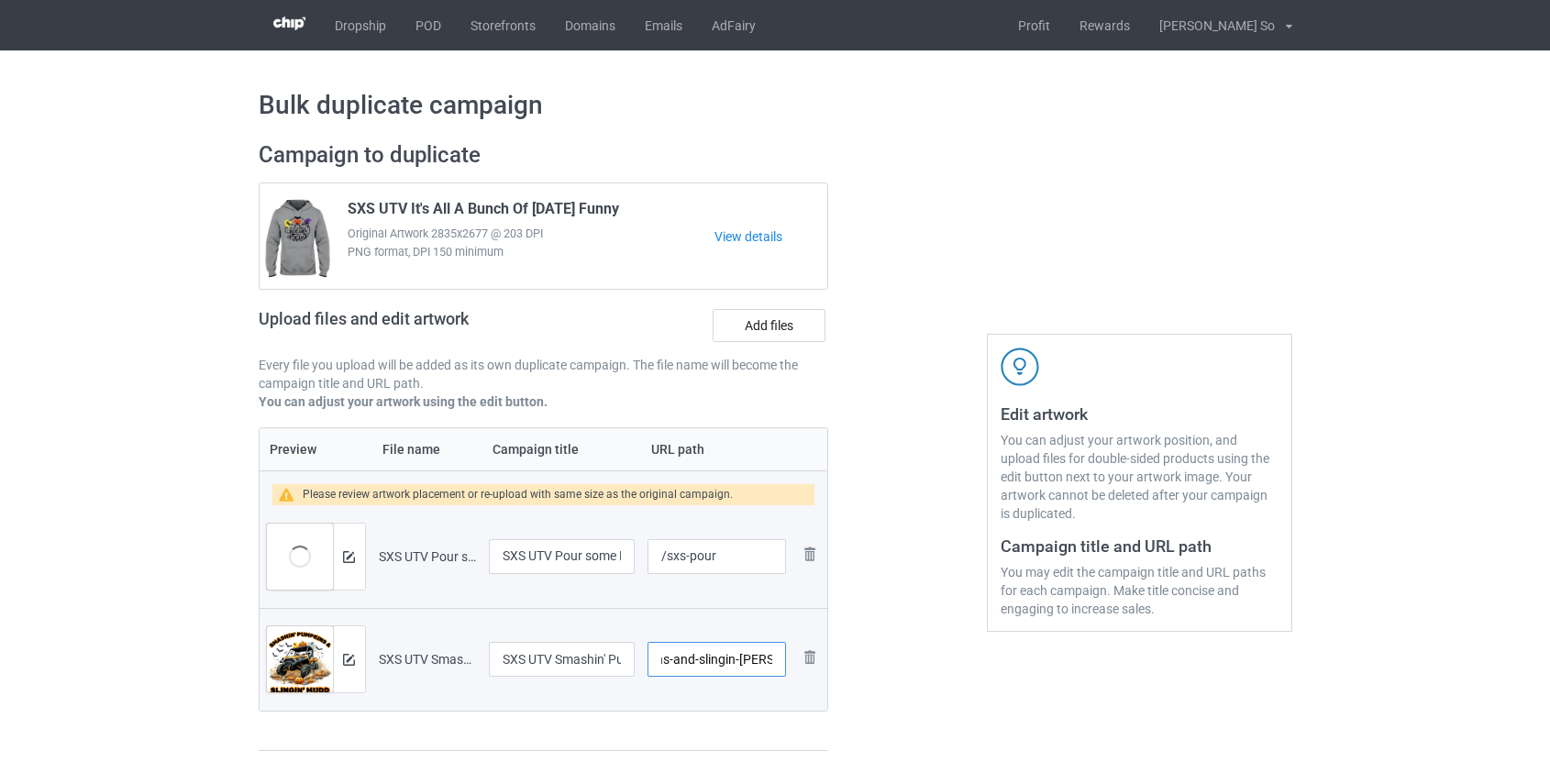
drag, startPoint x: 736, startPoint y: 657, endPoint x: 1009, endPoint y: 700, distance: 276.5
click at [1009, 700] on div "Campaign to duplicate SXS UTV It's All A Bunch Of Halloween Funny Original Artw…" at bounding box center [775, 446] width 1059 height 636
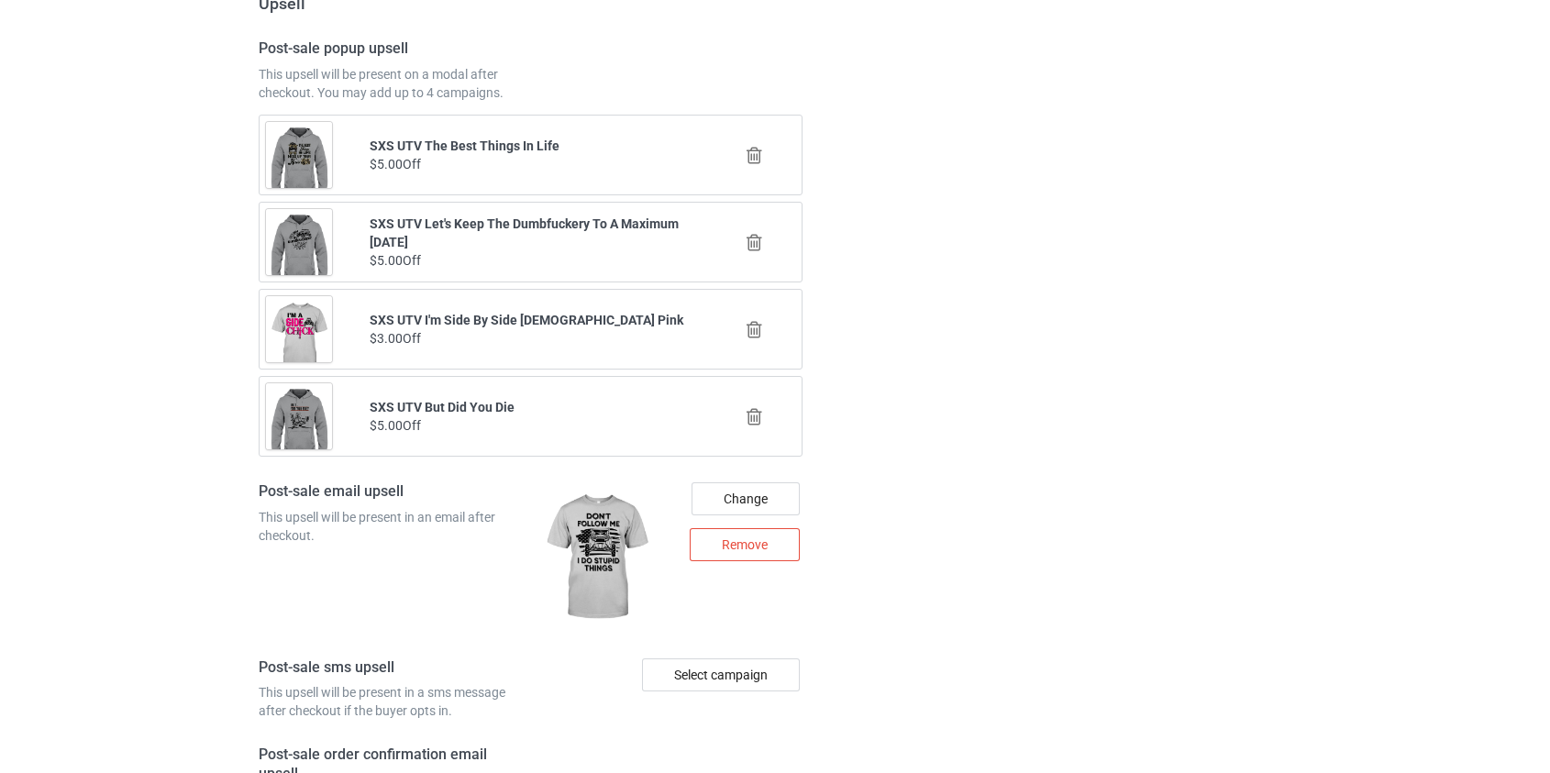
scroll to position [2698, 0]
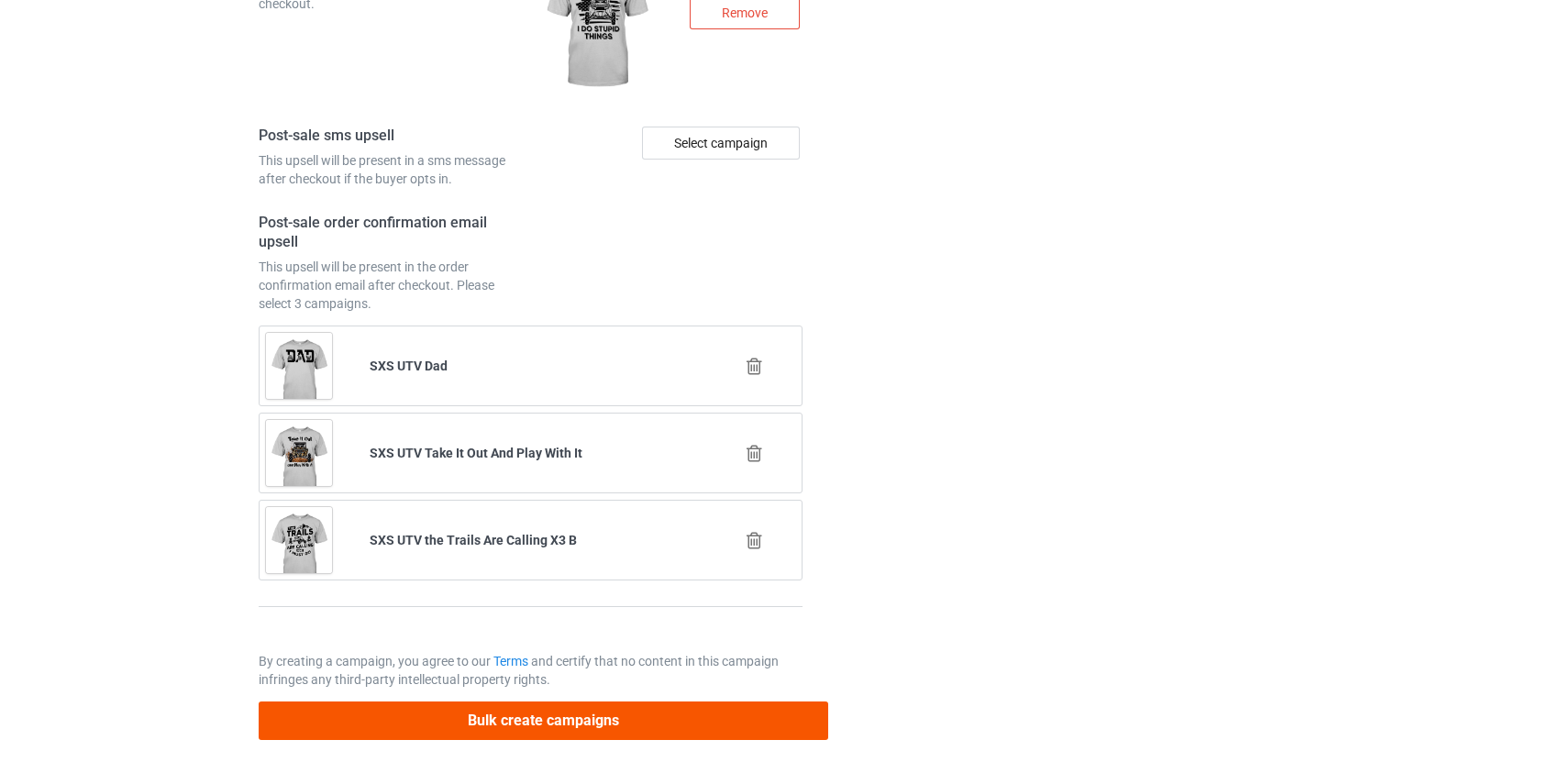
type input "/sxs-smashin"
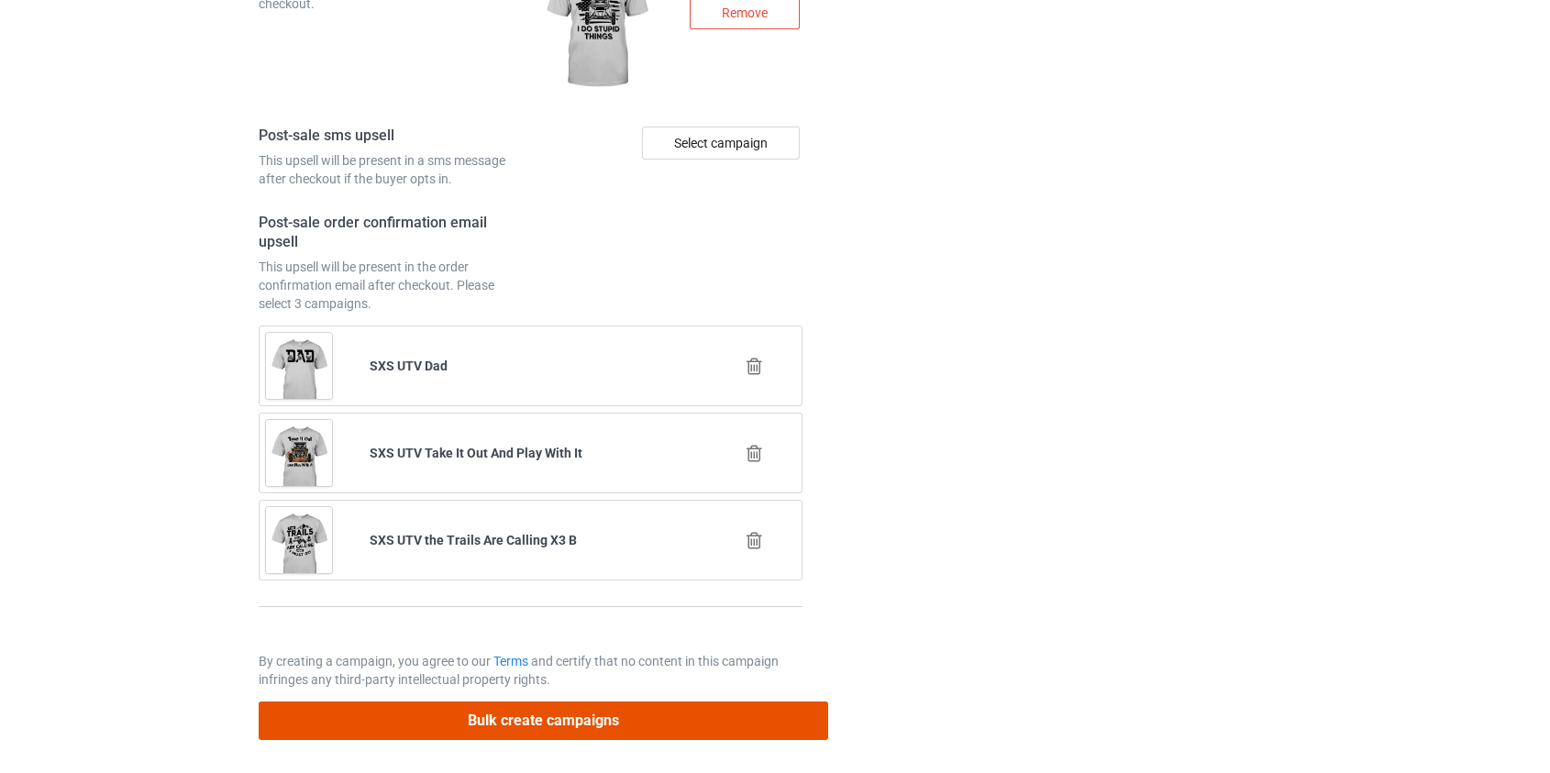
click at [568, 711] on button "Bulk create campaigns" at bounding box center [544, 720] width 570 height 38
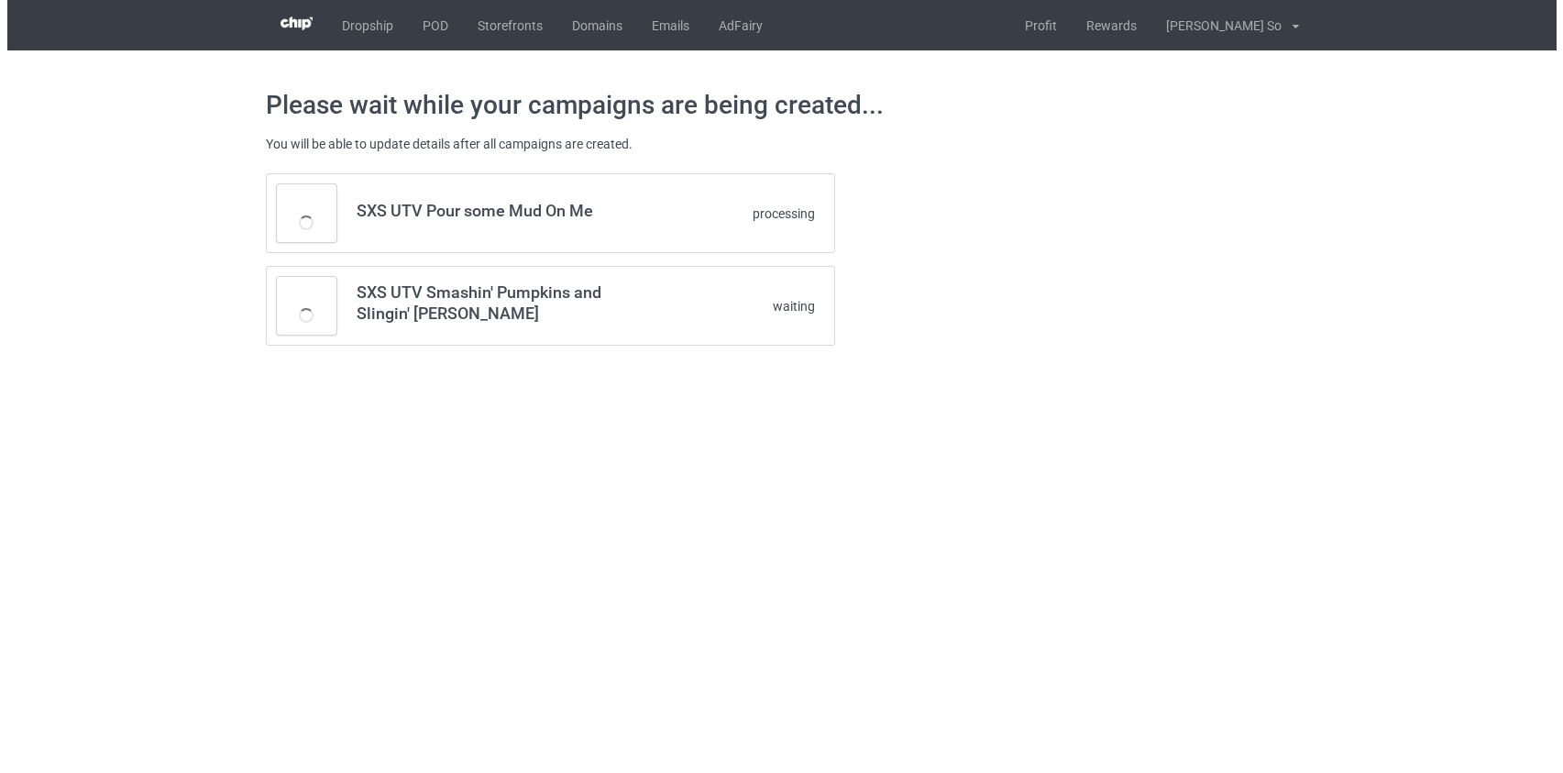
scroll to position [0, 0]
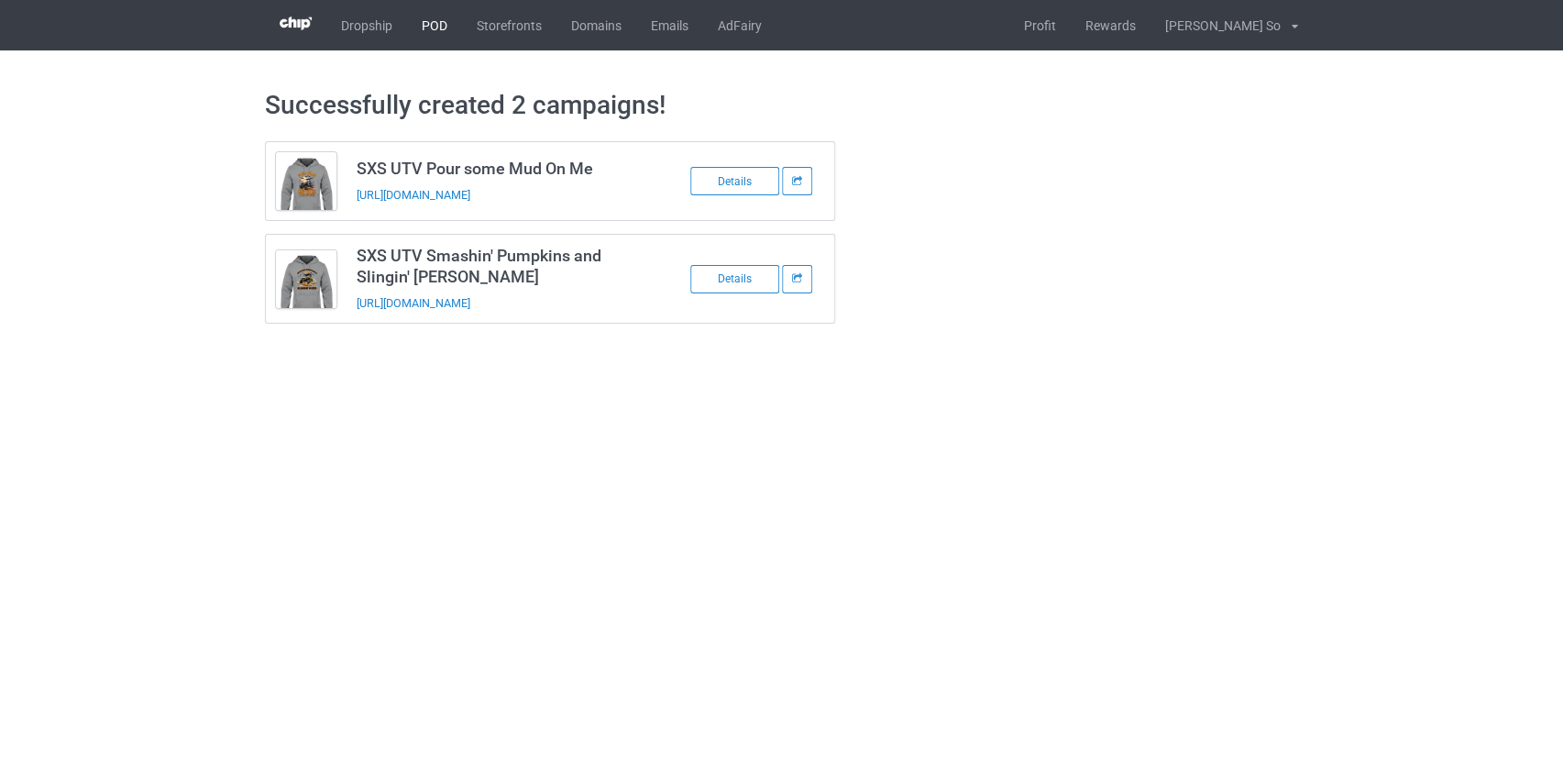
click at [446, 24] on link "POD" at bounding box center [434, 25] width 55 height 50
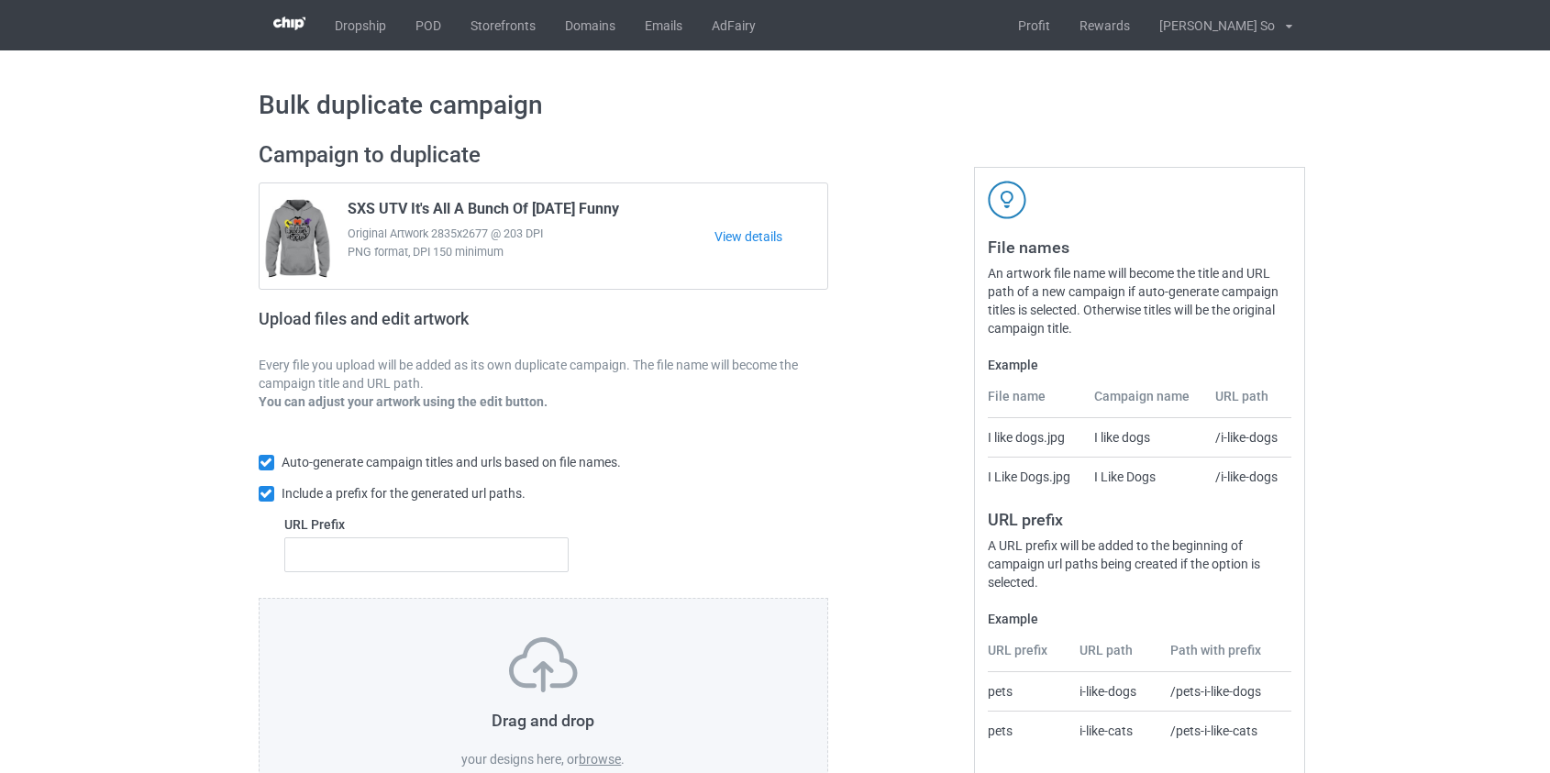
click at [593, 761] on label "browse" at bounding box center [600, 759] width 42 height 15
click at [0, 0] on input "browse" at bounding box center [0, 0] width 0 height 0
click at [420, 21] on link "POD" at bounding box center [428, 25] width 55 height 50
